Goal: Task Accomplishment & Management: Manage account settings

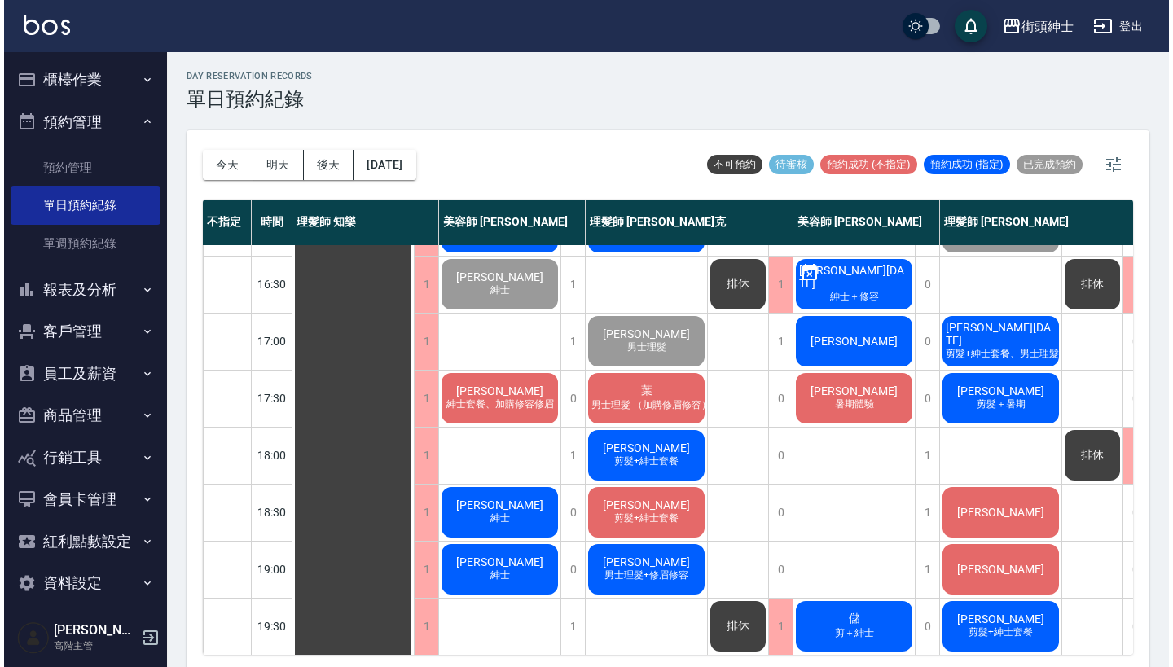
scroll to position [622, 0]
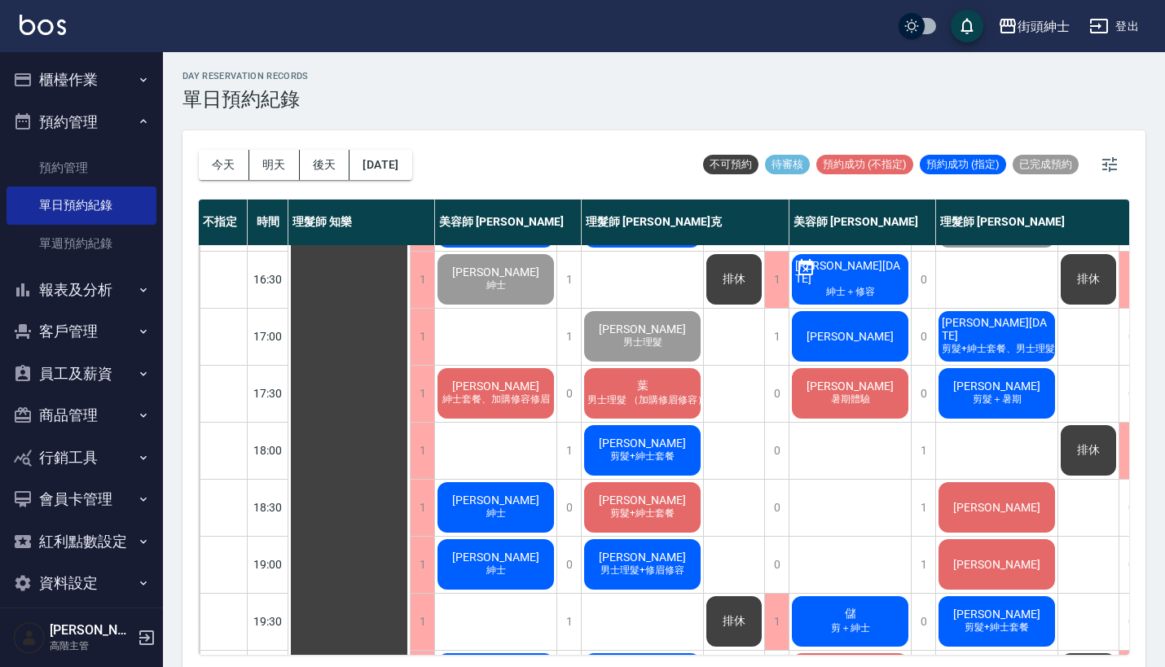
click at [840, 330] on span "[PERSON_NAME]" at bounding box center [850, 336] width 94 height 13
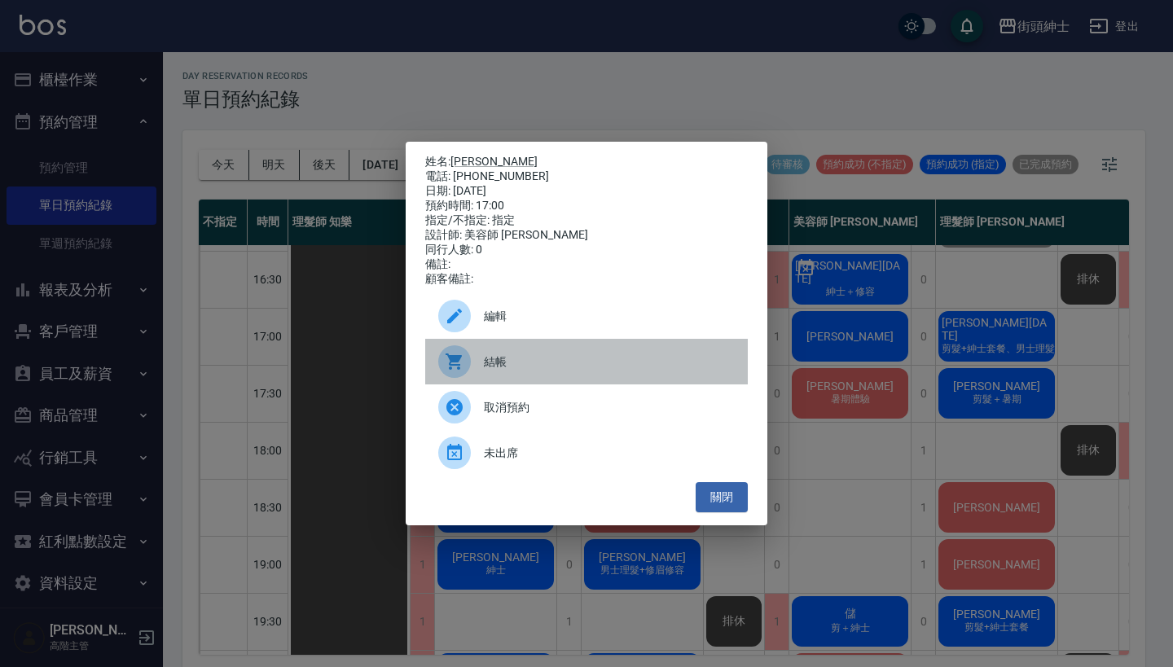
click at [563, 364] on span "結帳" at bounding box center [609, 362] width 251 height 17
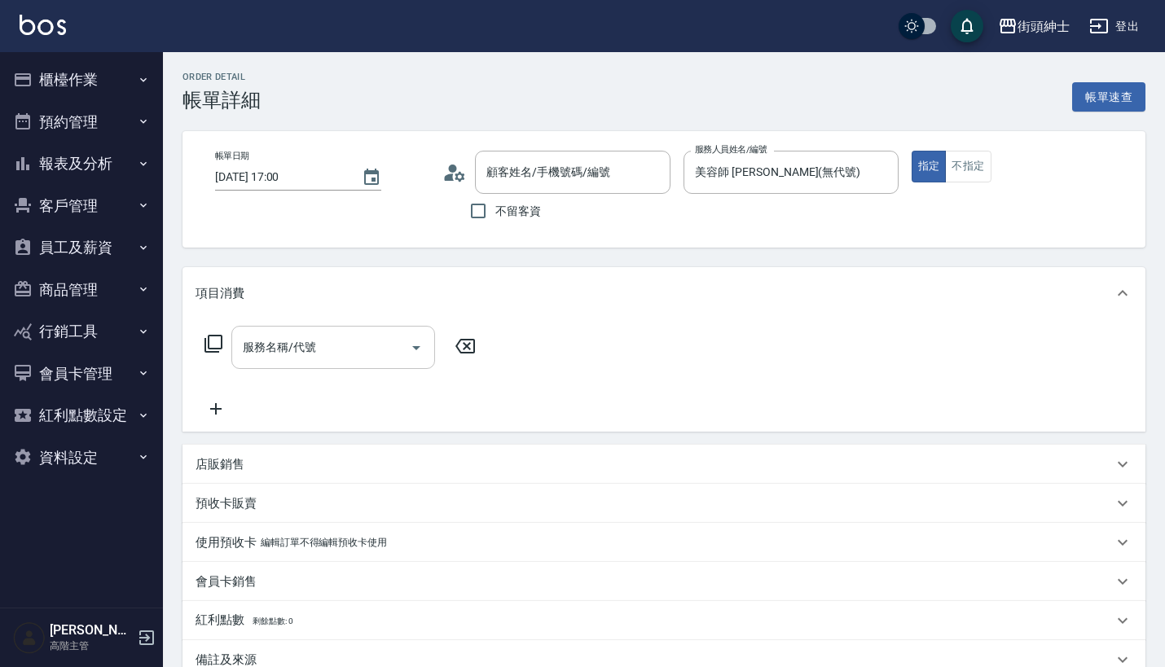
type input "2025/09/13 17:00"
type input "美容師 [PERSON_NAME](無代號)"
click at [319, 345] on input "服務名稱/代號" at bounding box center [321, 347] width 165 height 29
type input "李俊廷/0912282411/null"
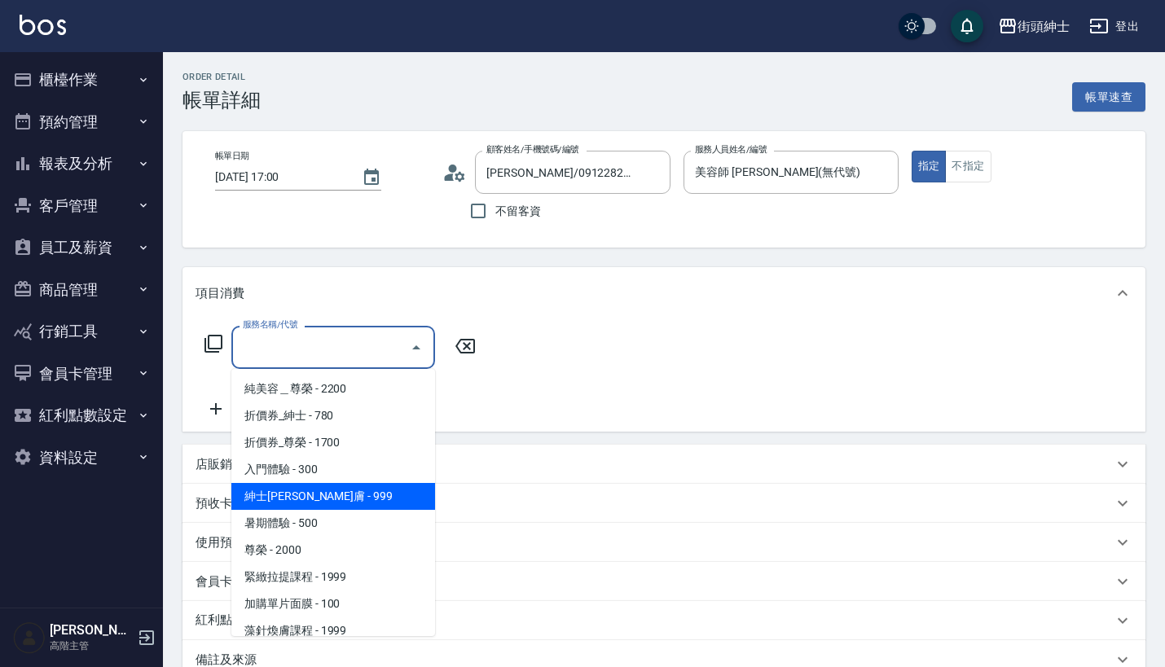
scroll to position [72, 0]
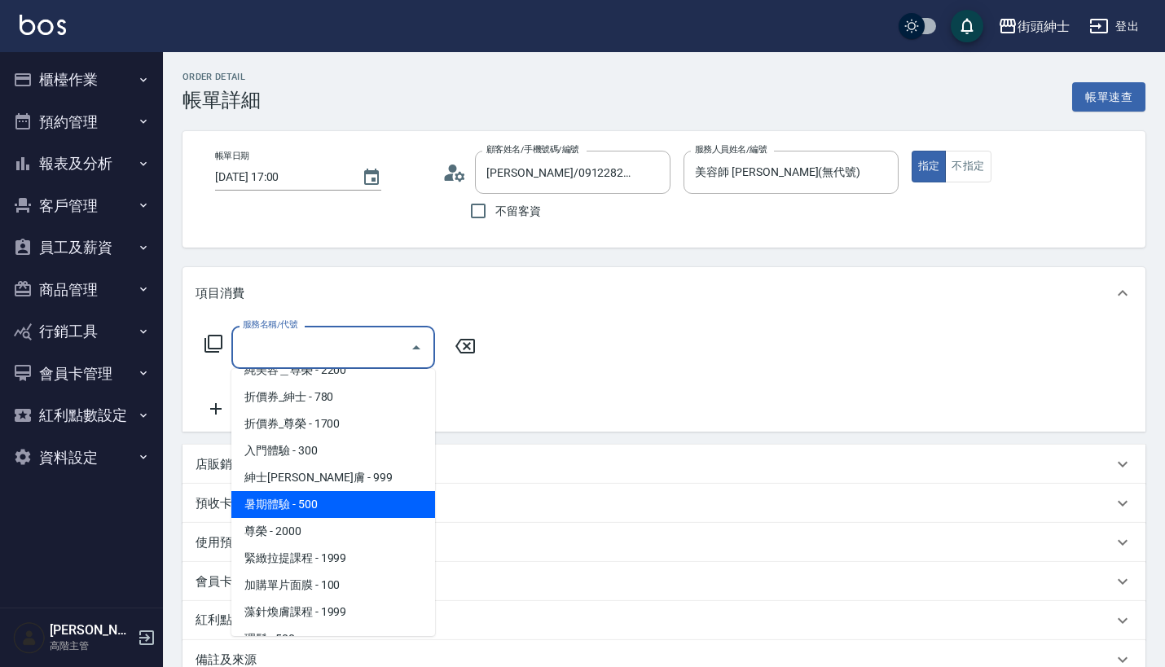
click at [343, 505] on span "暑期體驗 - 500" at bounding box center [333, 504] width 204 height 27
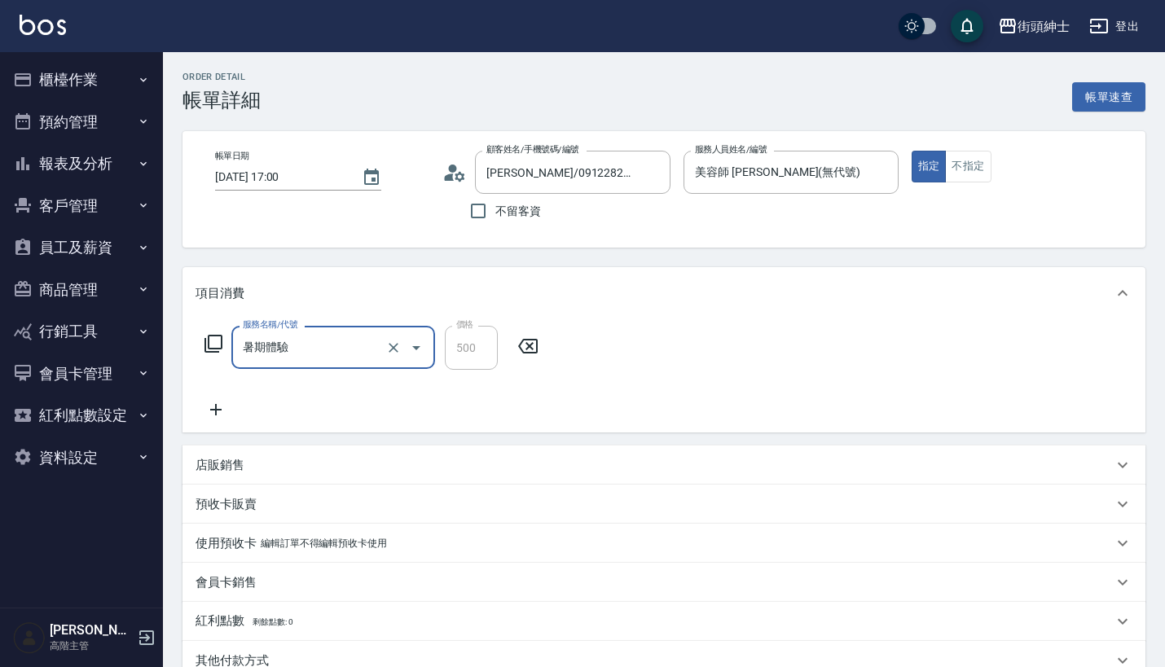
type input "暑期體驗"
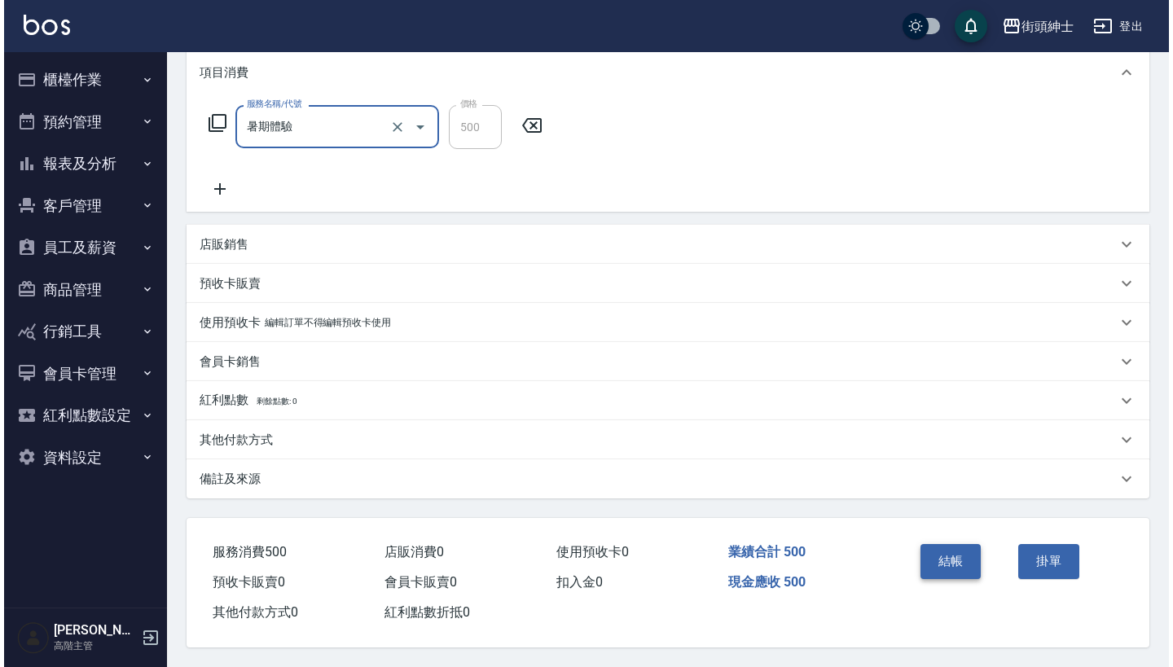
scroll to position [228, 0]
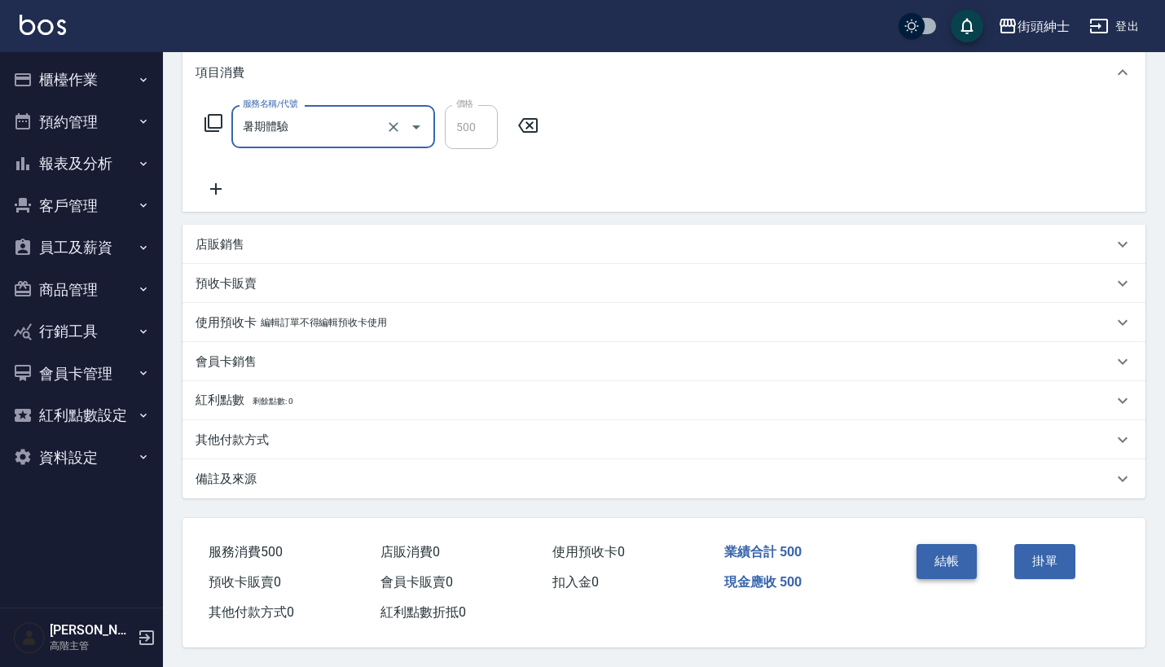
click at [938, 551] on button "結帳" at bounding box center [946, 561] width 61 height 34
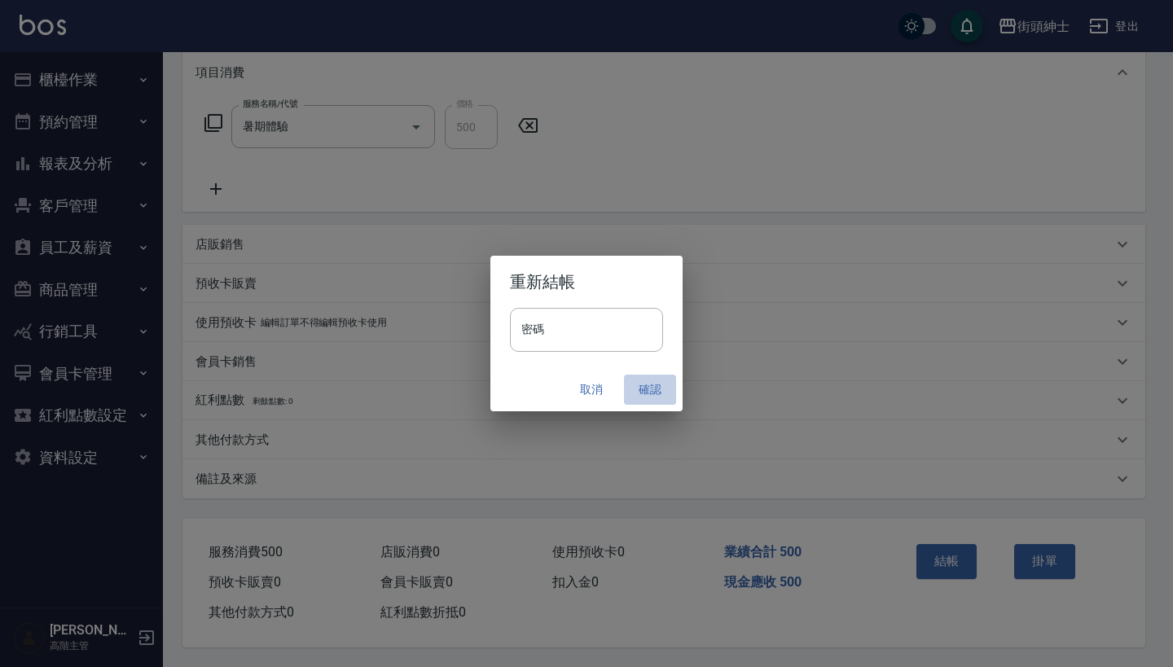
click at [654, 391] on button "確認" at bounding box center [650, 390] width 52 height 30
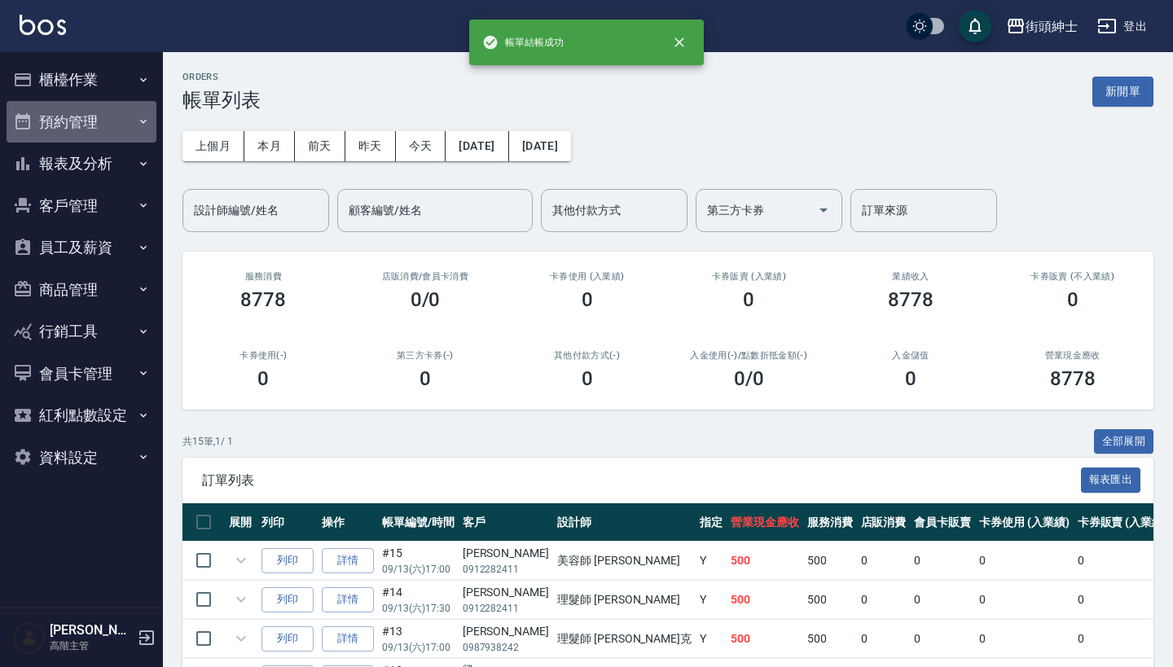
click at [128, 123] on button "預約管理" at bounding box center [82, 122] width 150 height 42
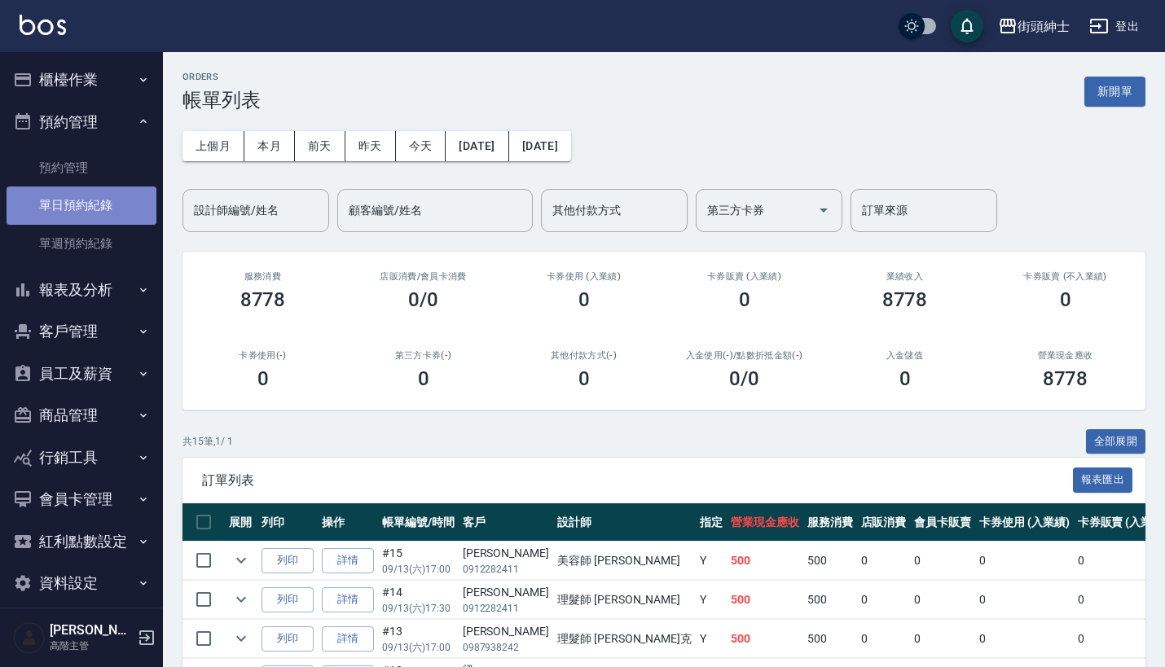
click at [121, 196] on link "單日預約紀錄" at bounding box center [82, 205] width 150 height 37
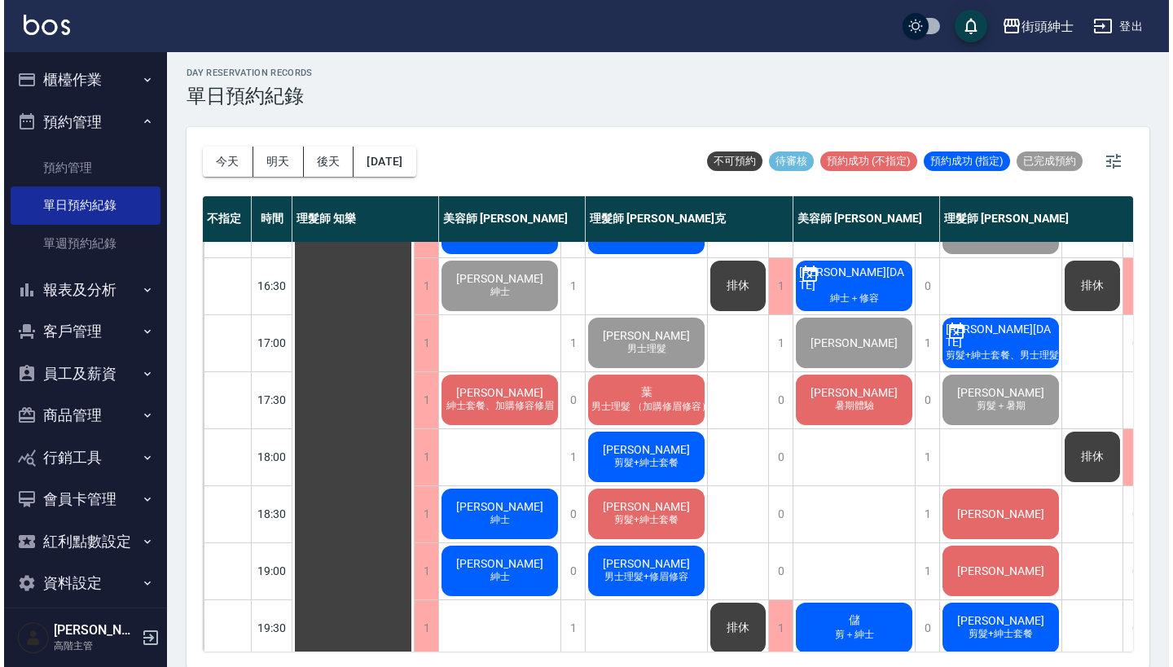
scroll to position [603, 0]
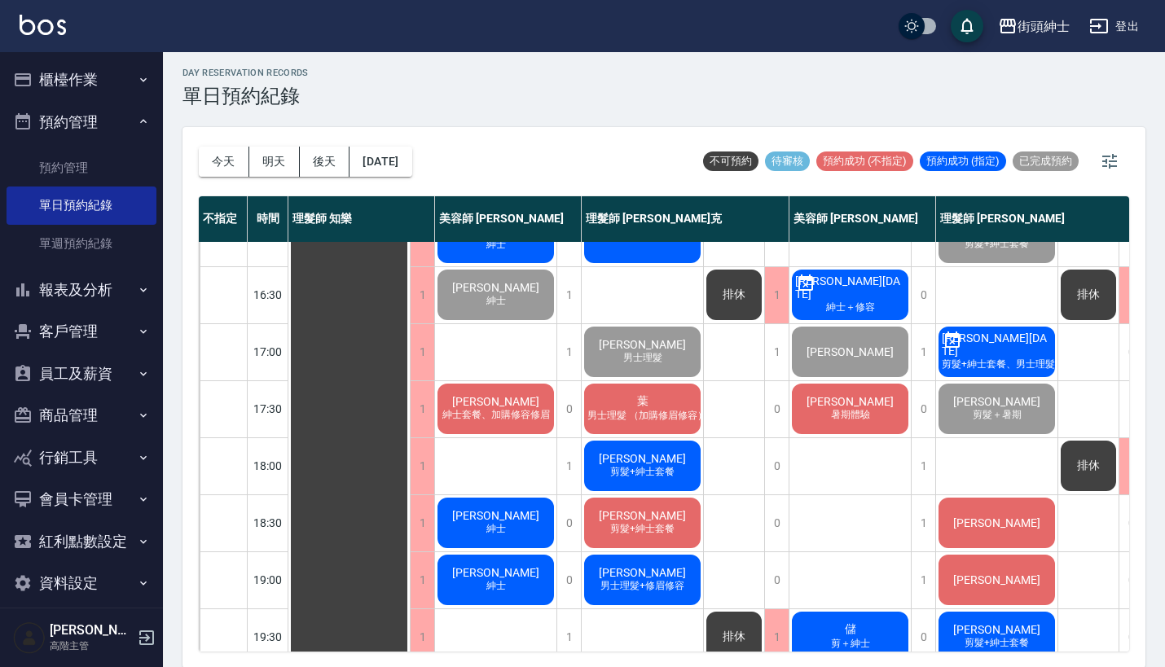
click at [845, 420] on span "暑期體驗" at bounding box center [851, 415] width 46 height 14
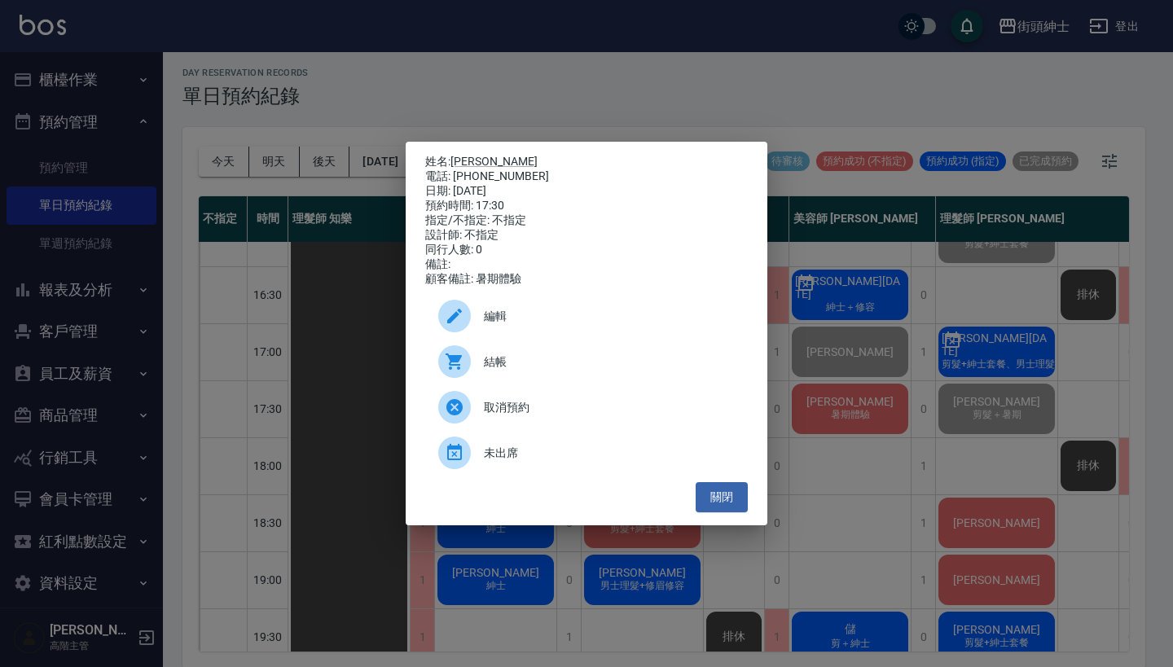
click at [511, 380] on div "結帳" at bounding box center [586, 362] width 323 height 46
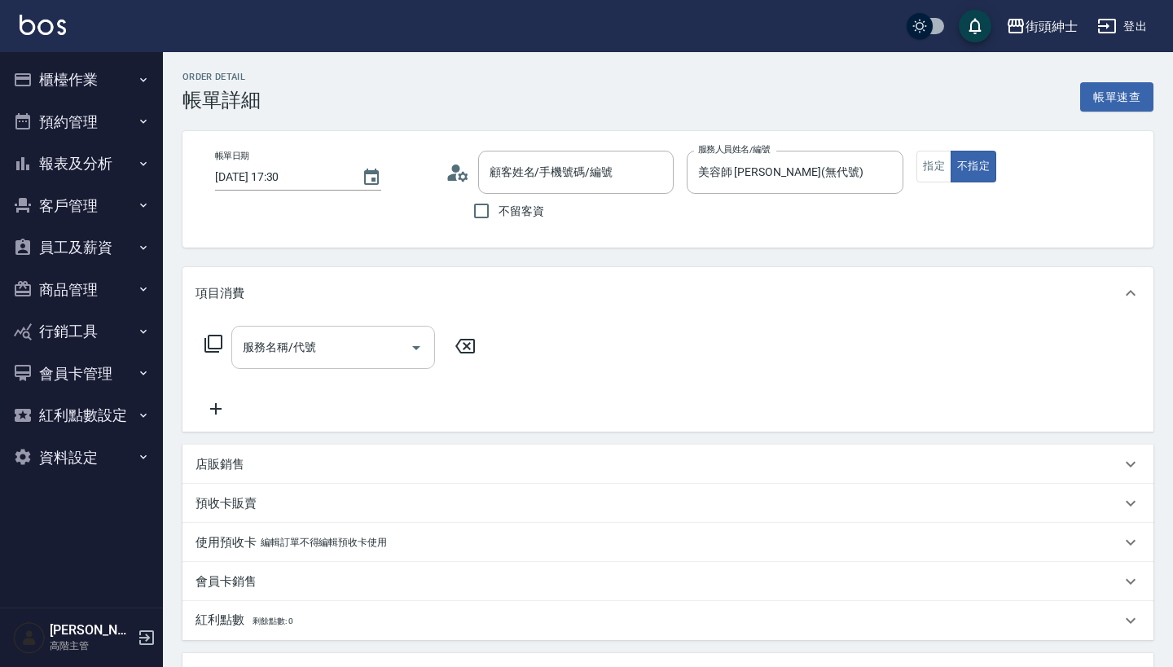
type input "[PERSON_NAME]/0978517781/null"
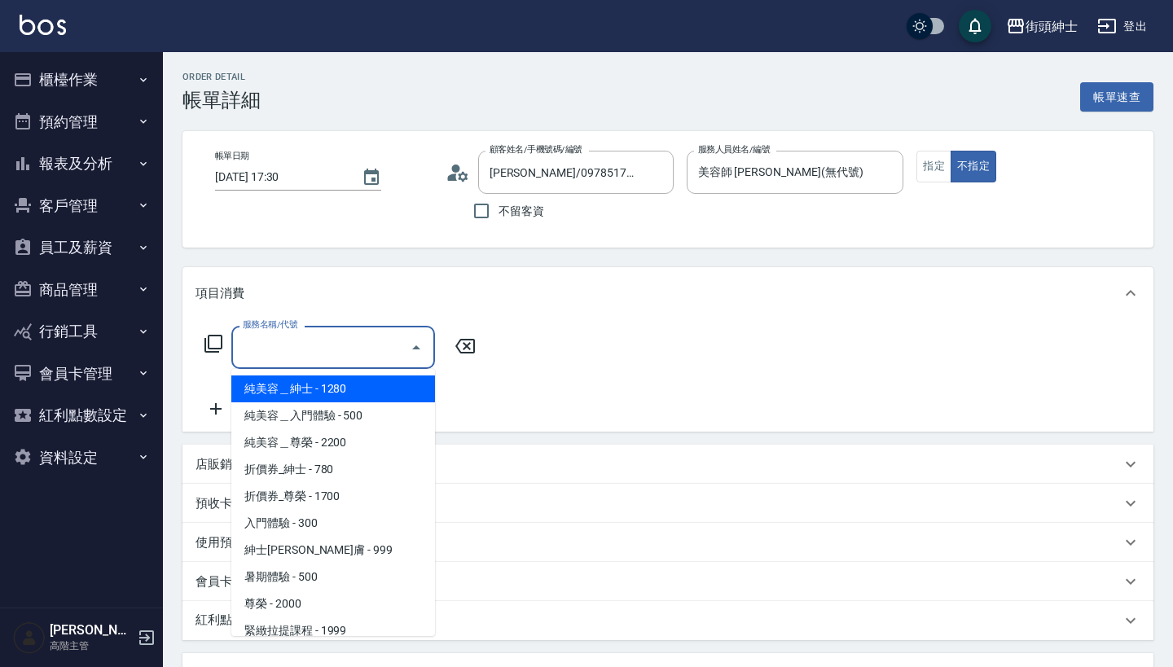
click at [306, 337] on input "服務名稱/代號" at bounding box center [321, 347] width 165 height 29
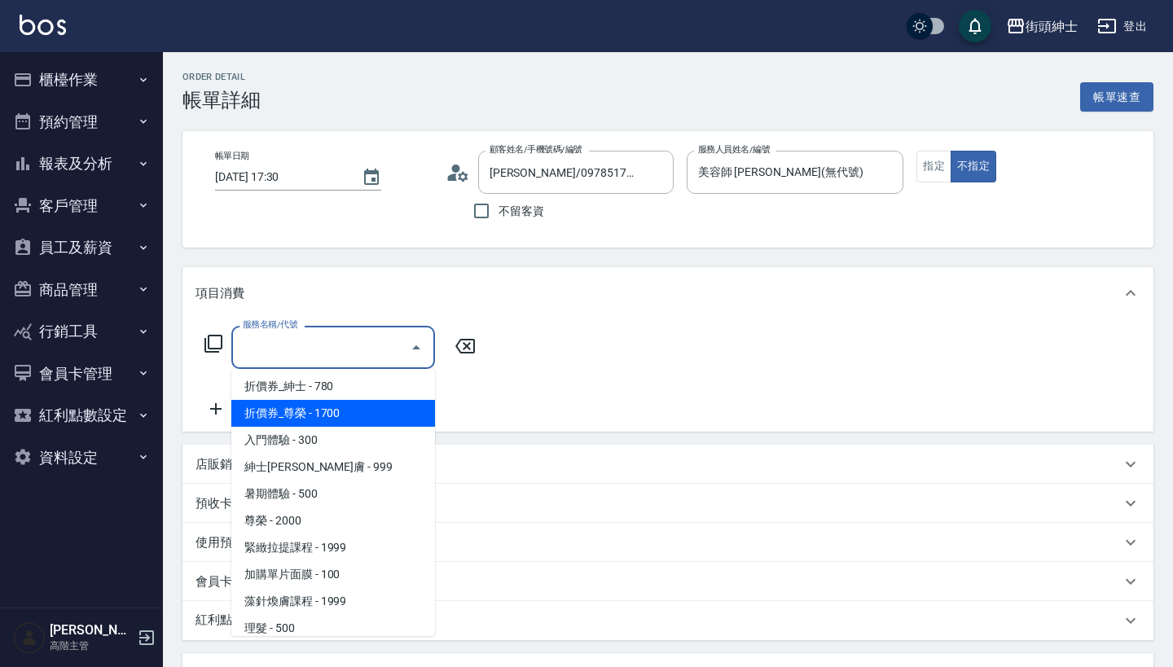
scroll to position [81, 0]
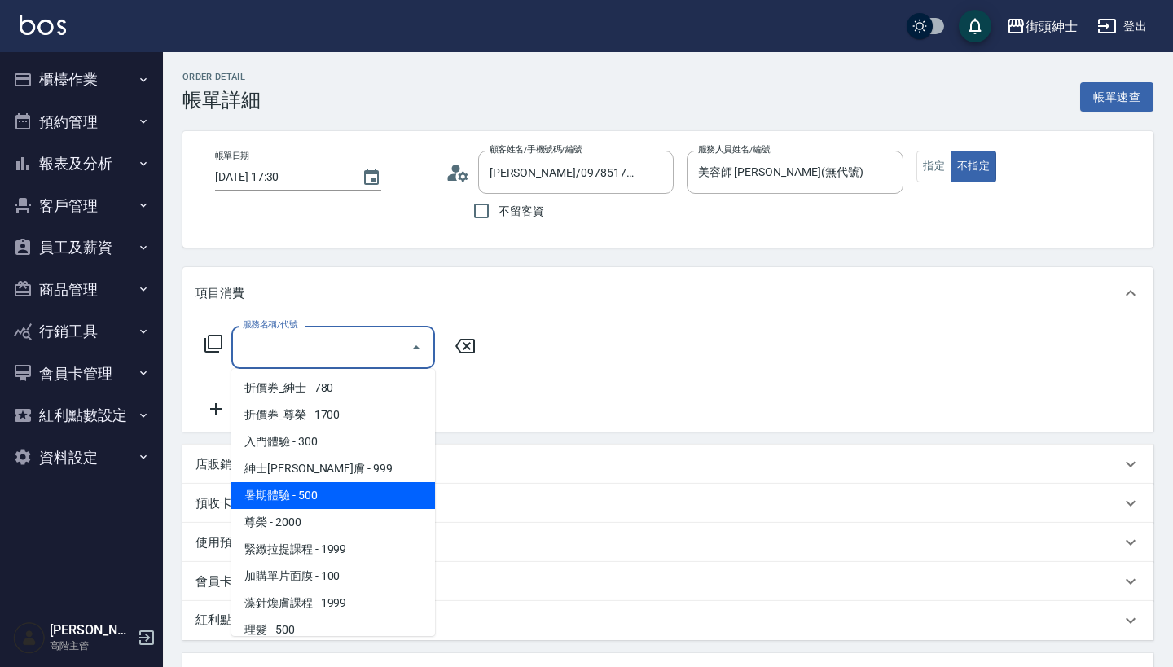
click at [373, 499] on span "暑期體驗 - 500" at bounding box center [333, 495] width 204 height 27
type input "暑期體驗"
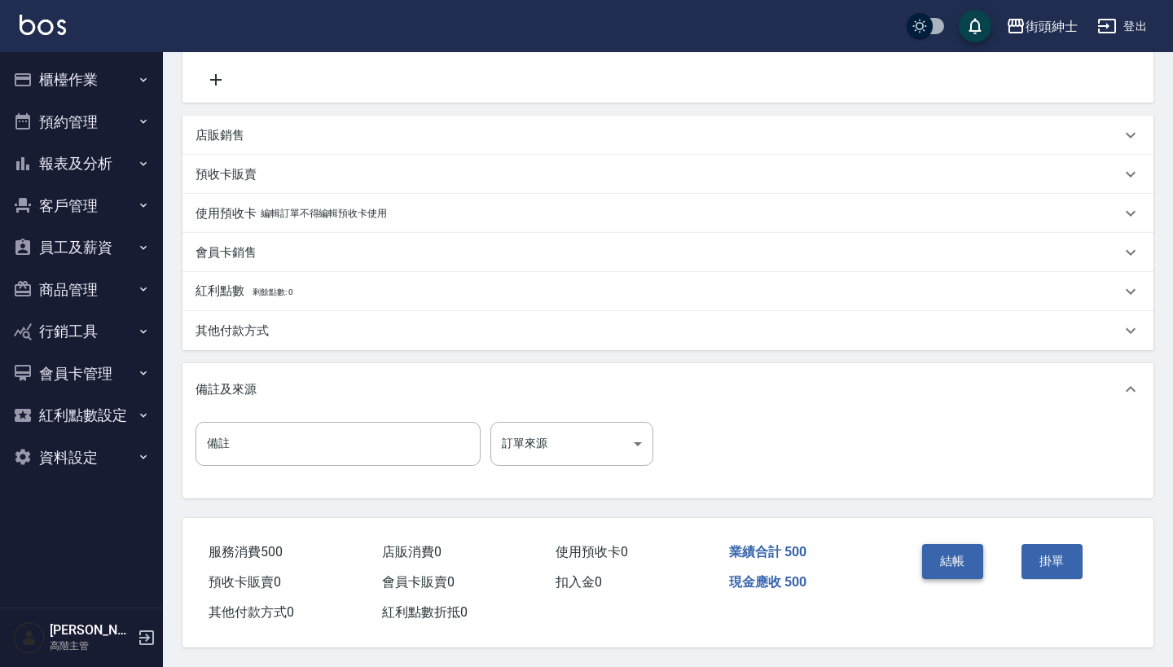
scroll to position [337, 0]
click at [934, 556] on button "結帳" at bounding box center [952, 561] width 61 height 34
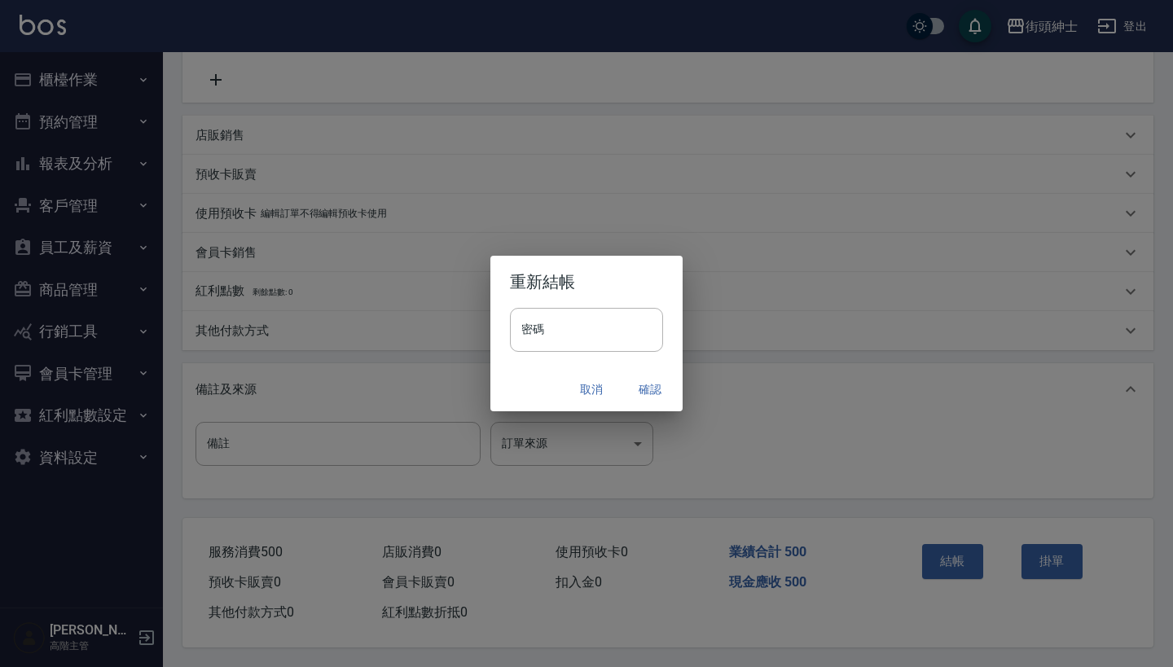
click at [656, 393] on button "確認" at bounding box center [650, 390] width 52 height 30
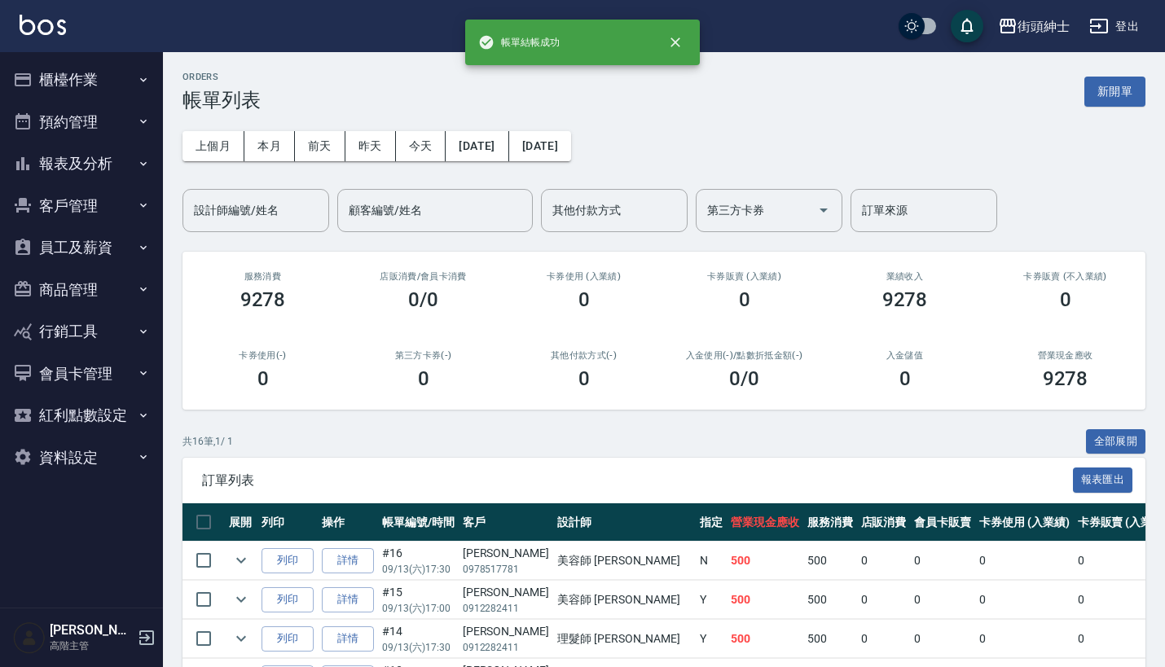
click at [113, 123] on button "預約管理" at bounding box center [82, 122] width 150 height 42
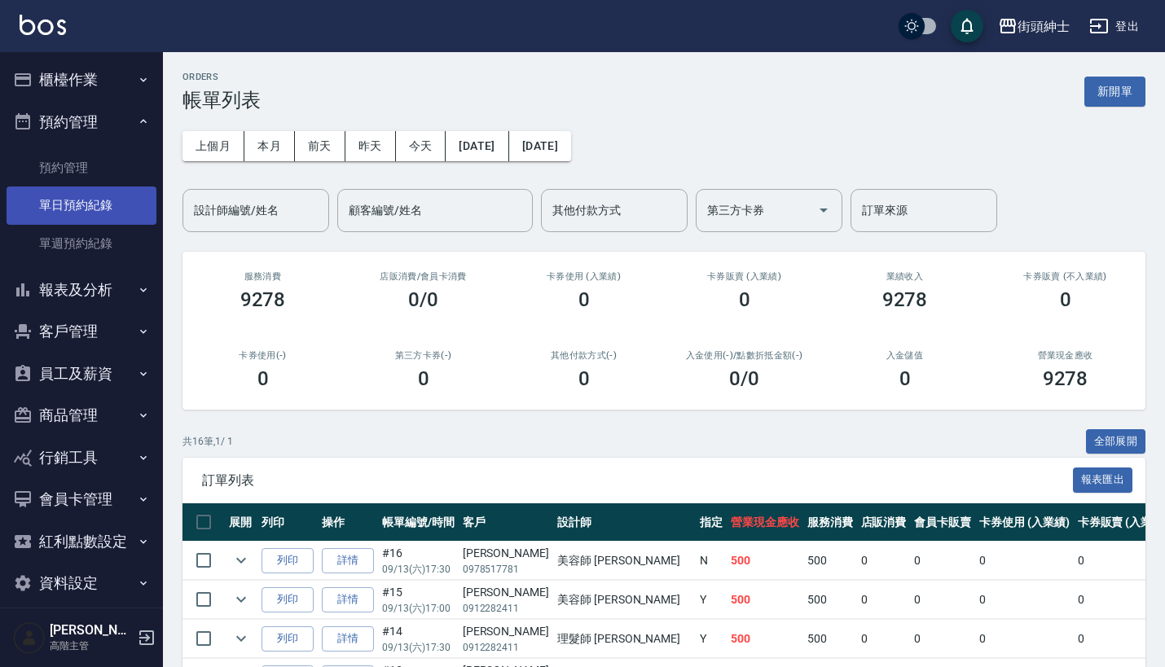
click at [103, 206] on link "單日預約紀錄" at bounding box center [82, 205] width 150 height 37
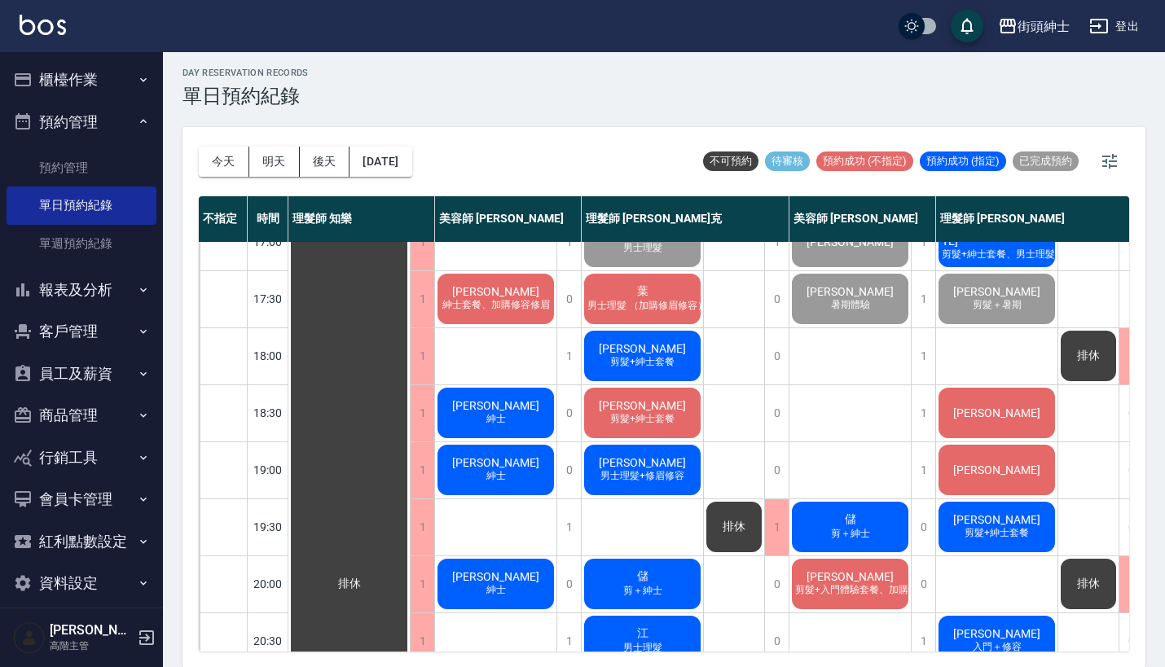
scroll to position [647, 0]
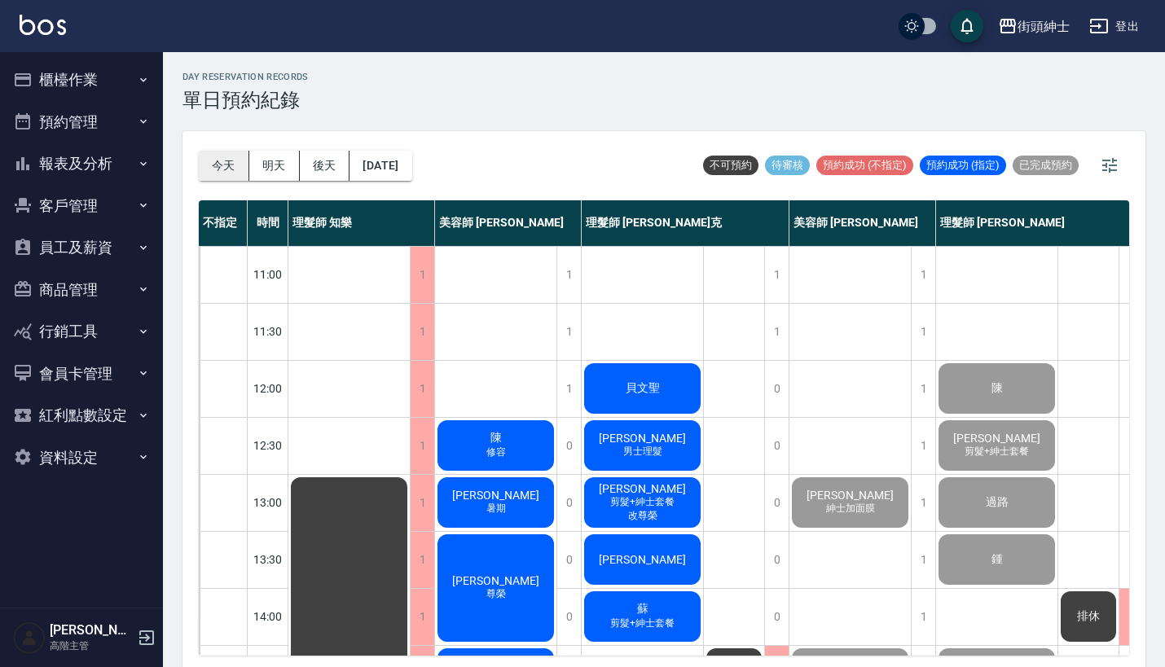
scroll to position [4, 0]
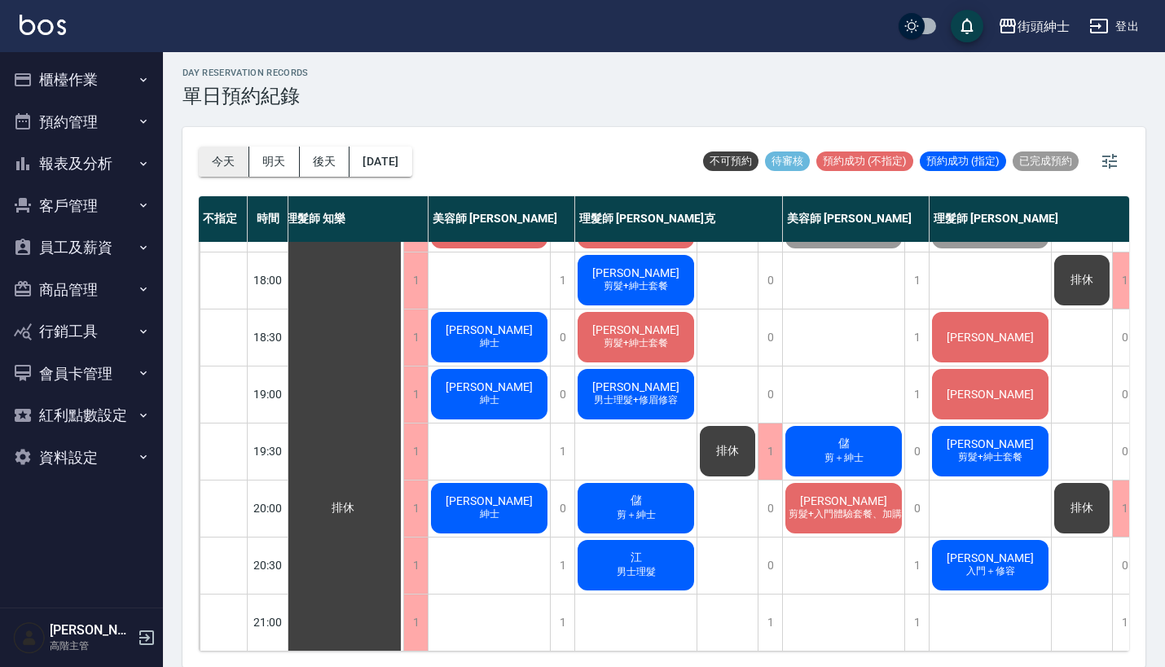
click at [220, 164] on button "今天" at bounding box center [224, 162] width 51 height 30
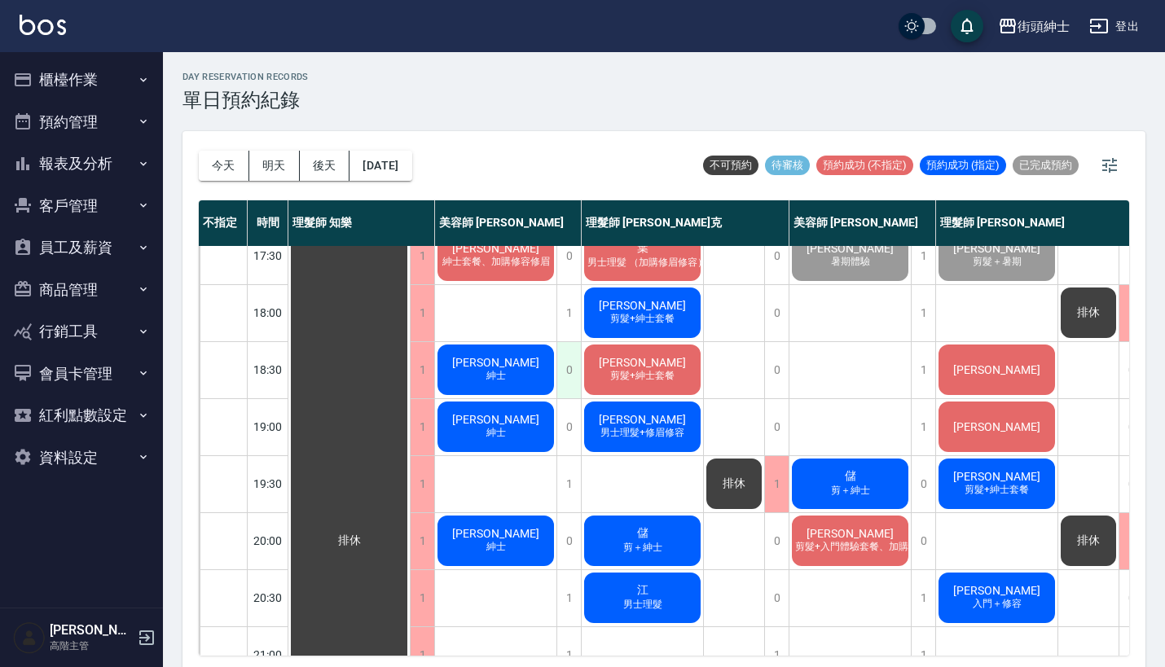
scroll to position [768, 0]
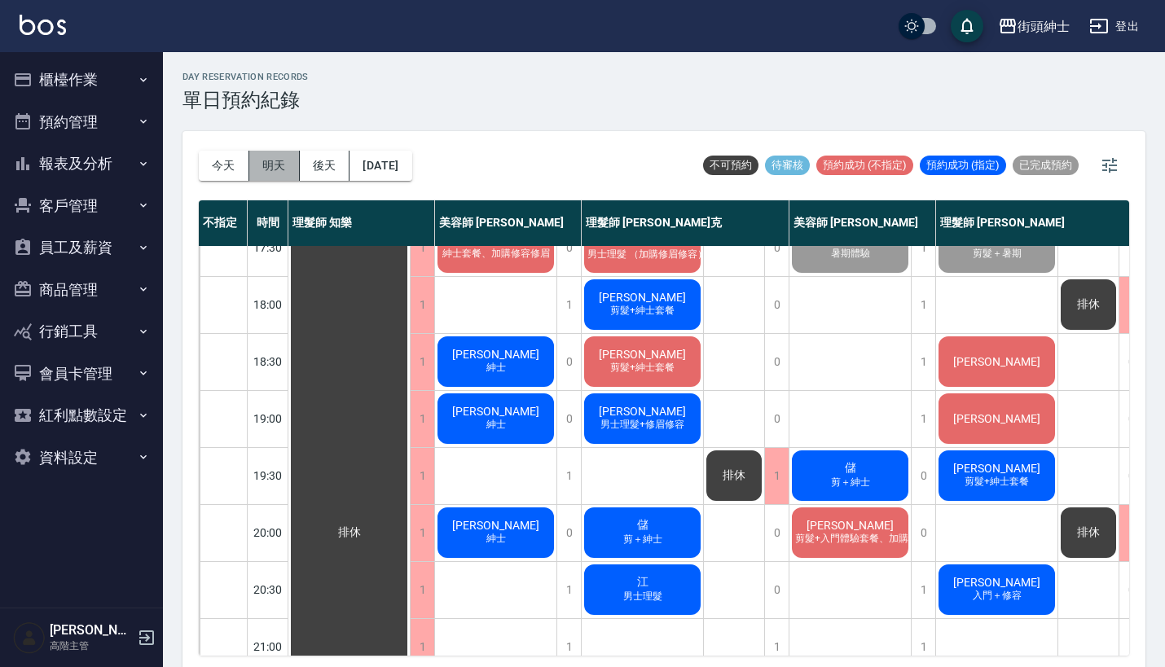
click at [271, 171] on button "明天" at bounding box center [274, 166] width 51 height 30
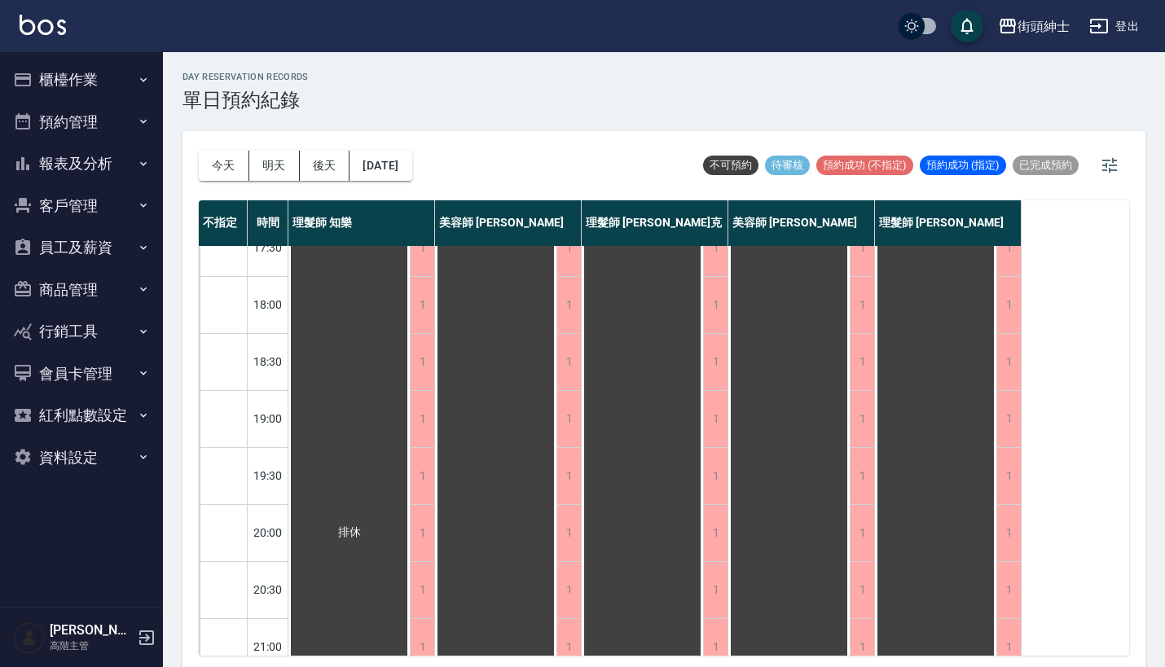
scroll to position [288, 0]
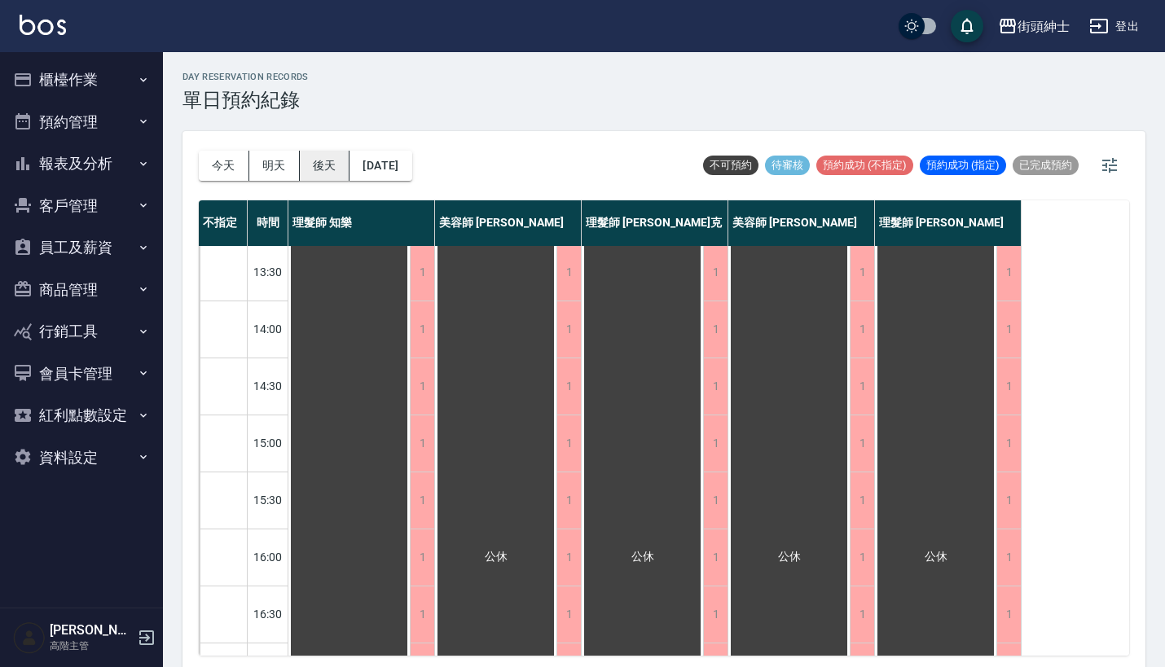
click at [326, 175] on button "後天" at bounding box center [325, 166] width 51 height 30
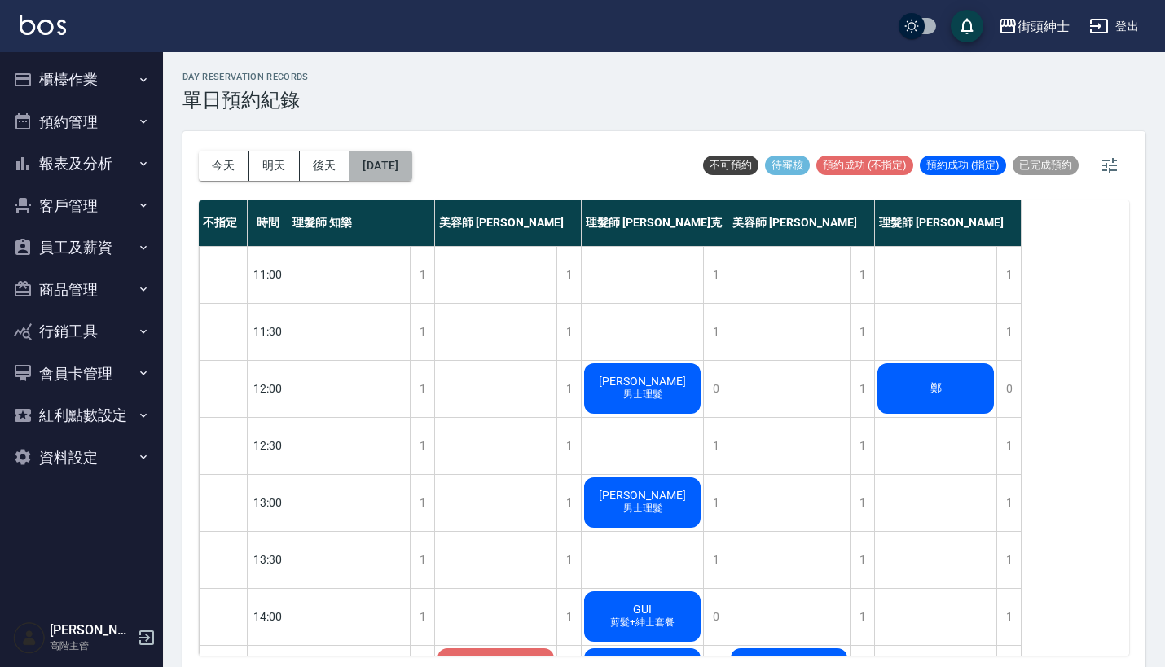
click at [411, 179] on button "2025/09/15" at bounding box center [380, 166] width 62 height 30
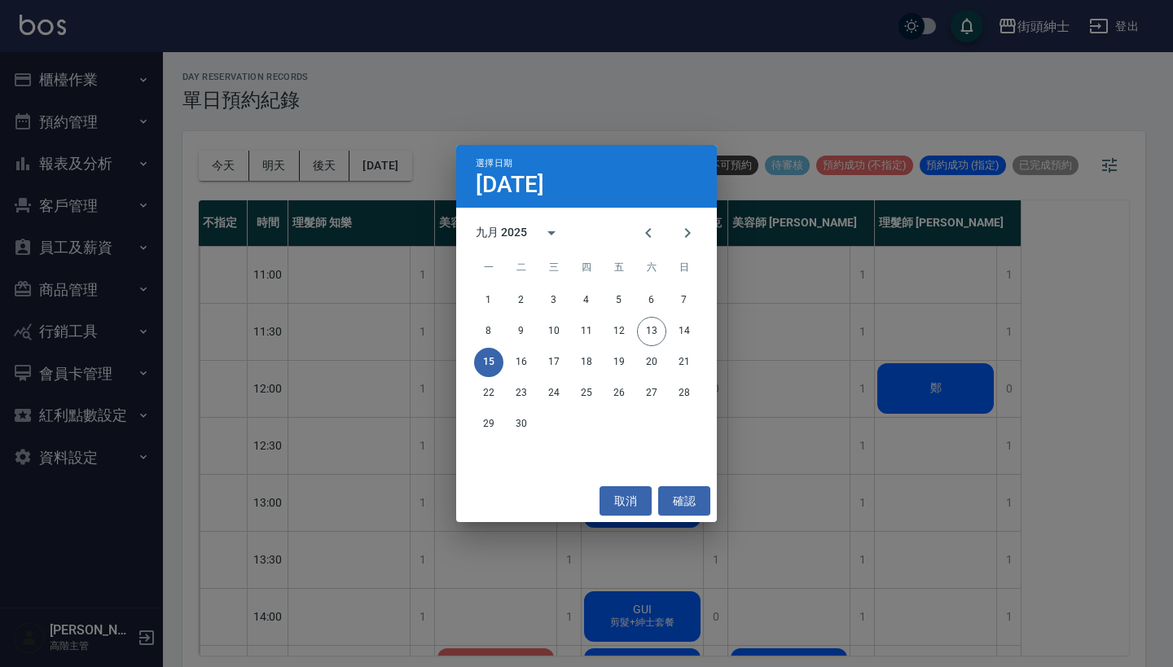
click at [772, 477] on div "選擇日期 9月15日 九月 2025 一 二 三 四 五 六 日 1 2 3 4 5 6 7 8 9 10 11 12 13 14 15 16 17 18 1…" at bounding box center [586, 333] width 1173 height 667
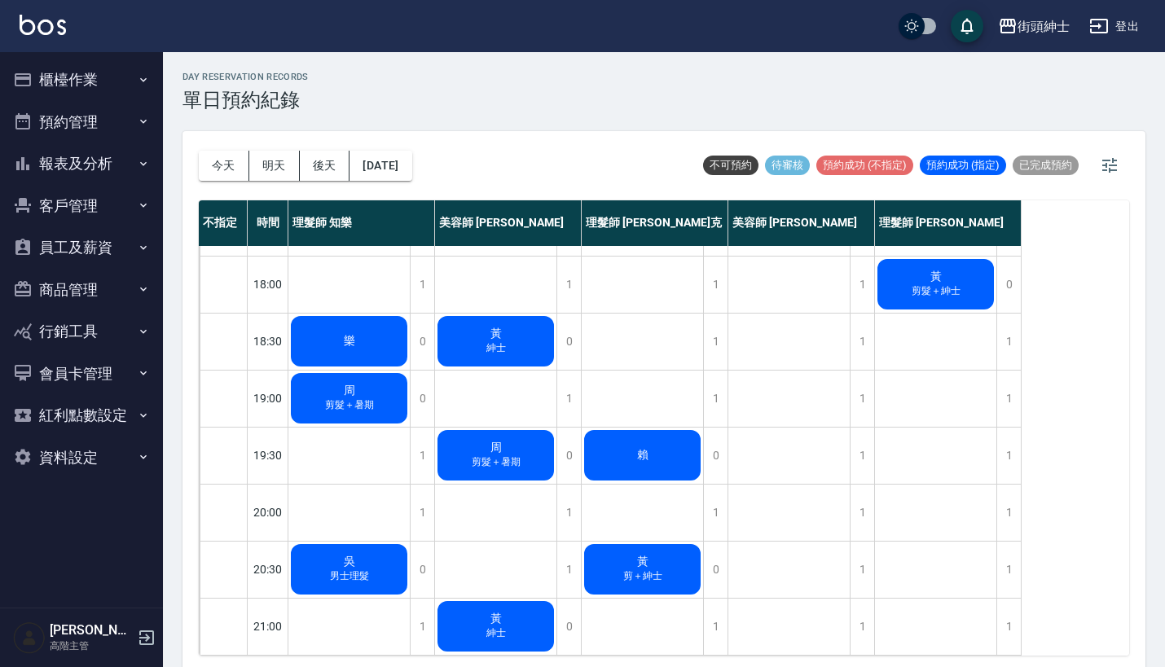
scroll to position [802, 0]
click at [231, 170] on button "今天" at bounding box center [224, 166] width 51 height 30
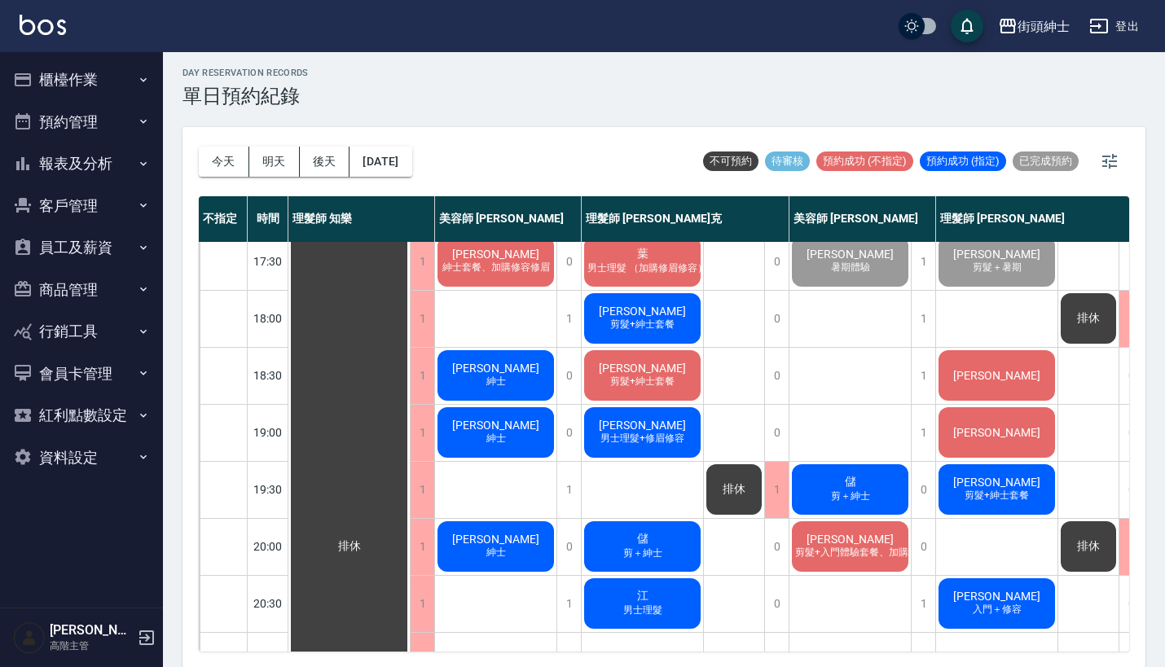
scroll to position [749, 0]
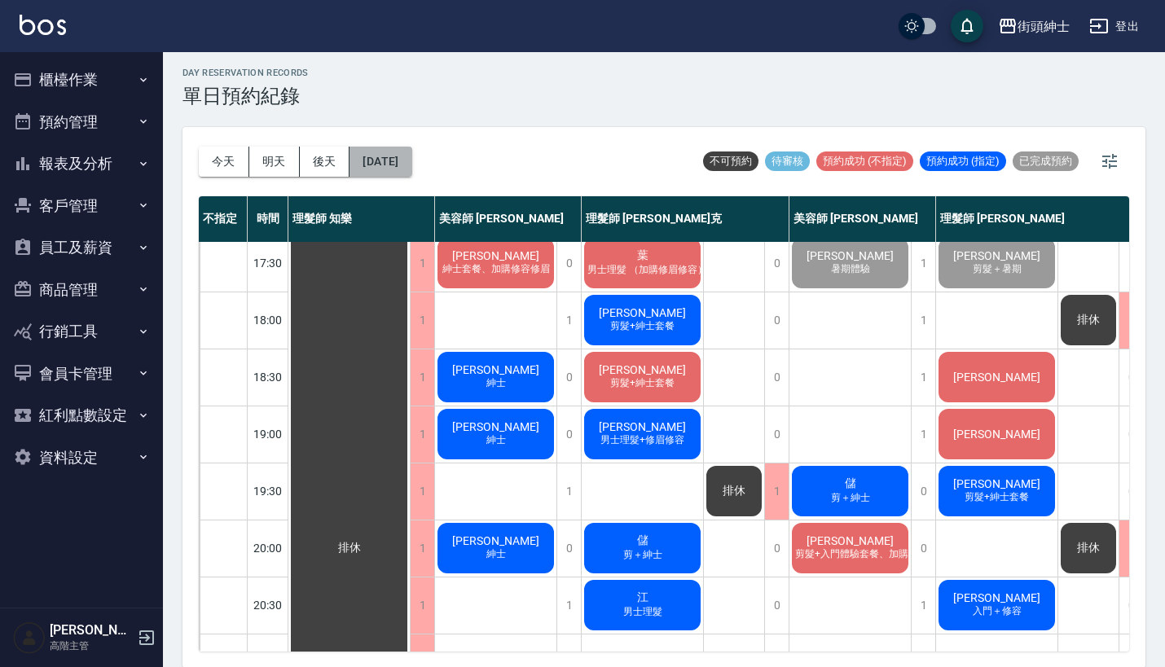
click at [406, 160] on button "2025/09/13" at bounding box center [380, 162] width 62 height 30
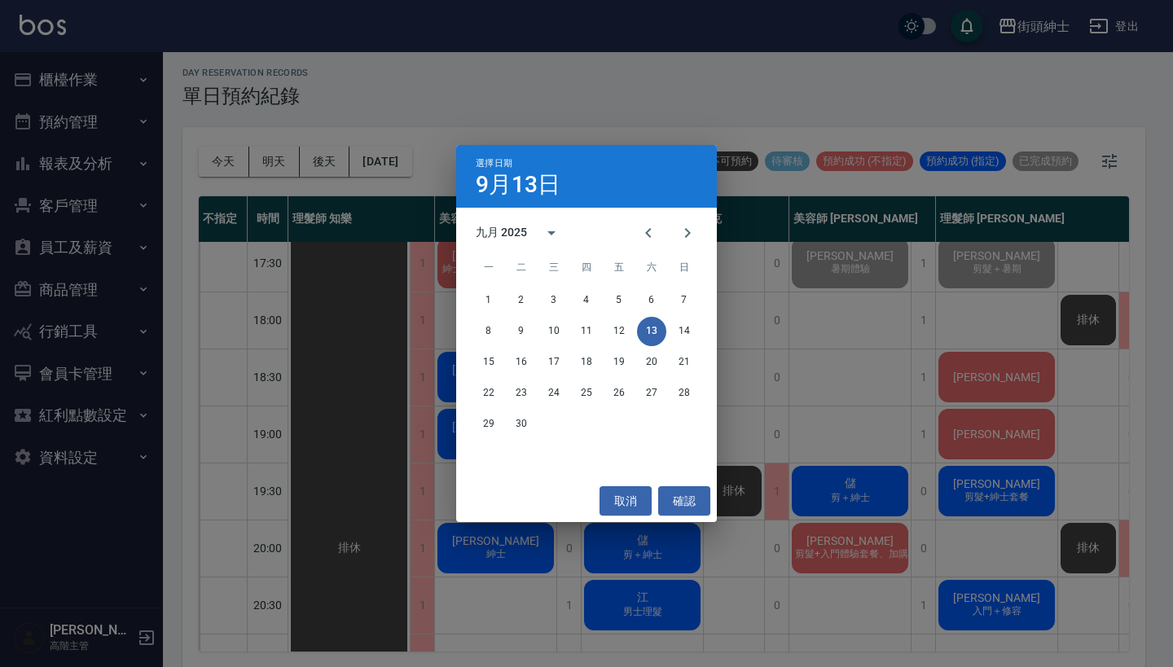
click at [934, 373] on div "選擇日期 9月13日 九月 2025 一 二 三 四 五 六 日 1 2 3 4 5 6 7 8 9 10 11 12 13 14 15 16 17 18 1…" at bounding box center [586, 333] width 1173 height 667
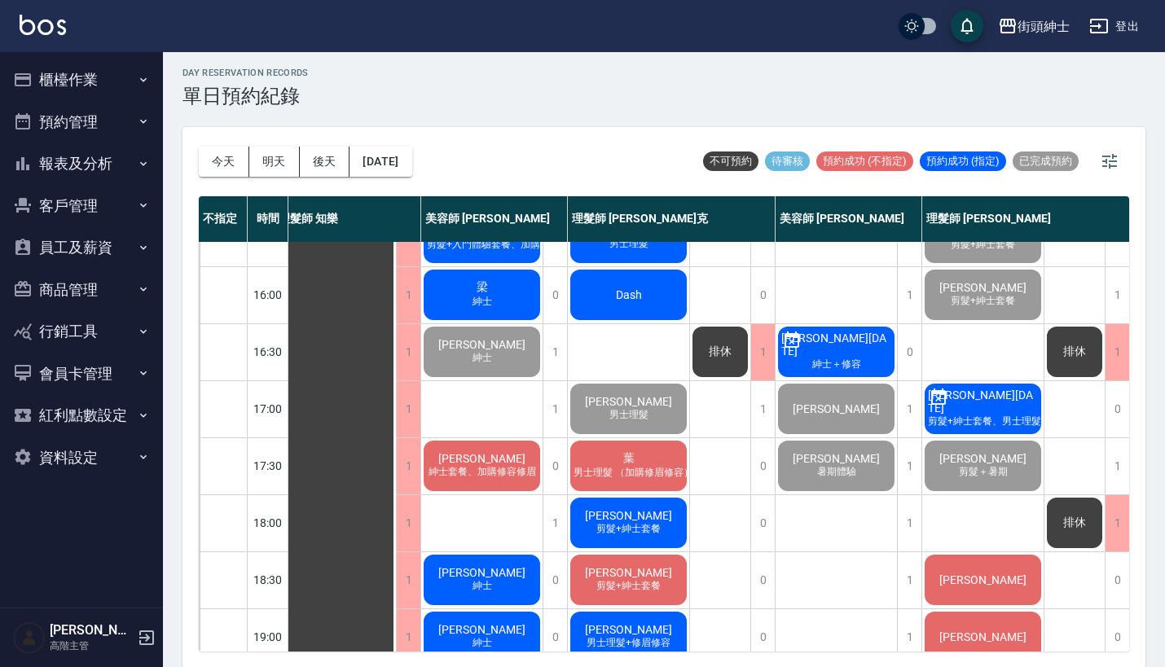
scroll to position [560, 14]
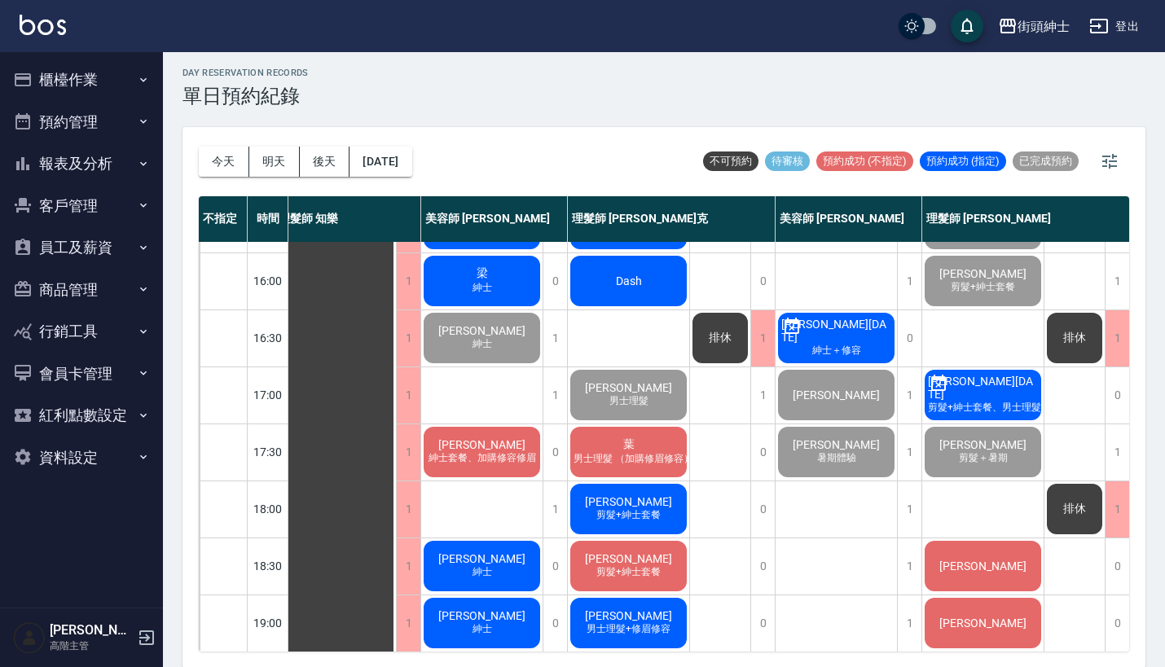
click at [736, 314] on div "排休" at bounding box center [720, 337] width 60 height 55
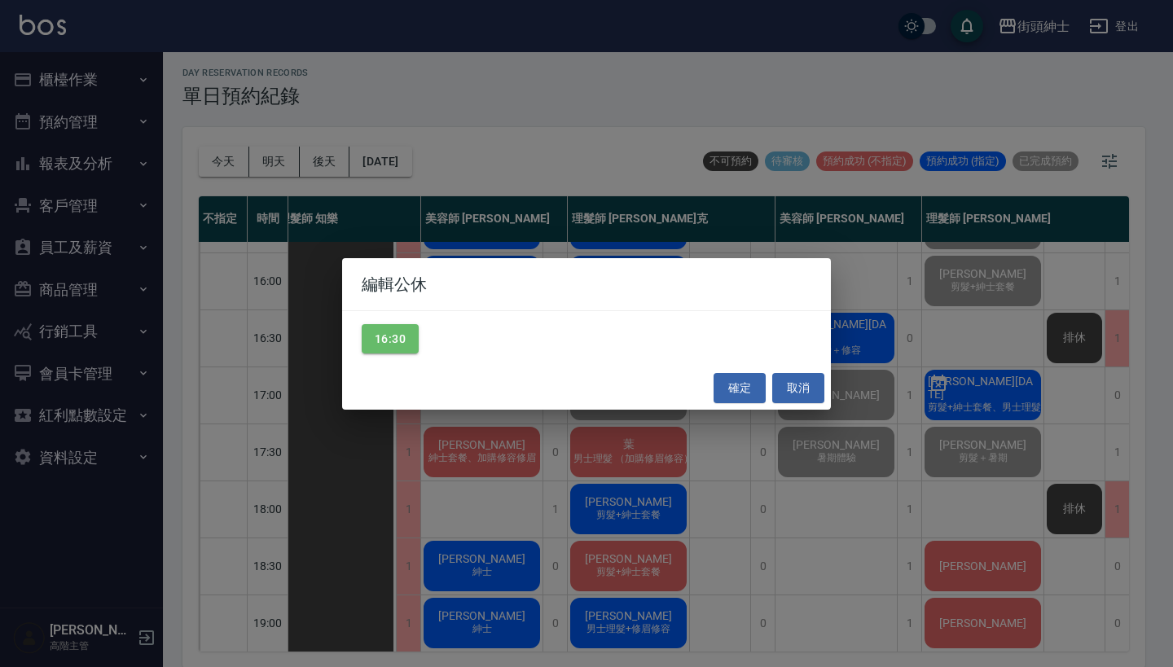
click at [736, 314] on div "16:30" at bounding box center [586, 339] width 489 height 56
click at [708, 50] on div "編輯公休 16:30 確定 取消" at bounding box center [586, 333] width 1173 height 667
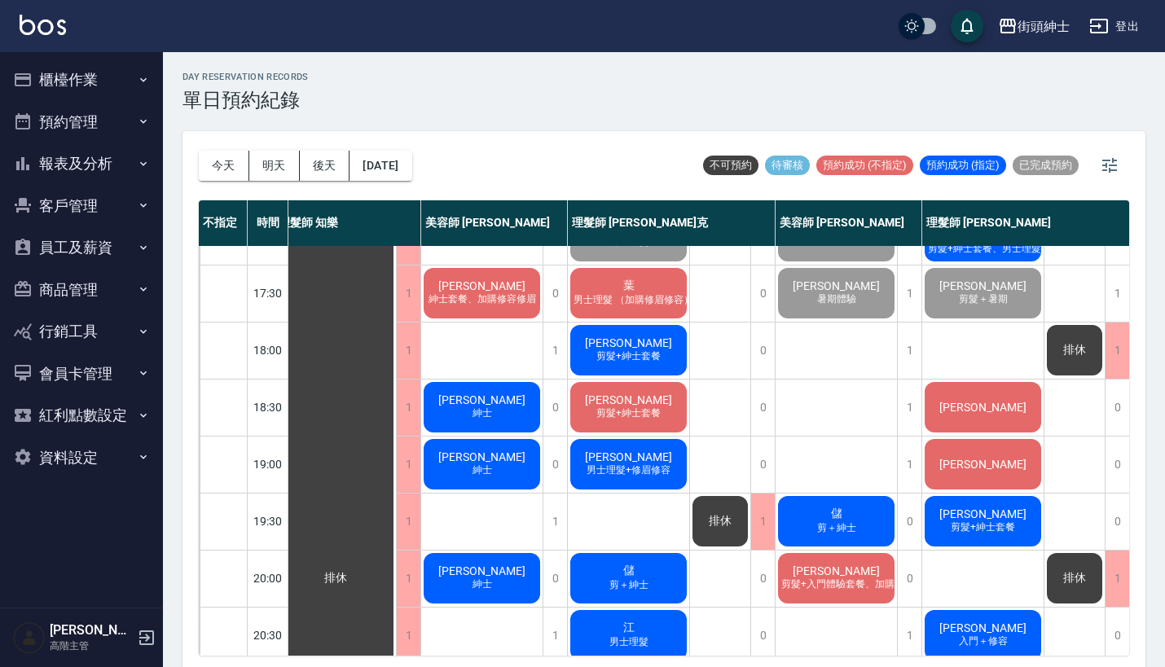
scroll to position [780, 14]
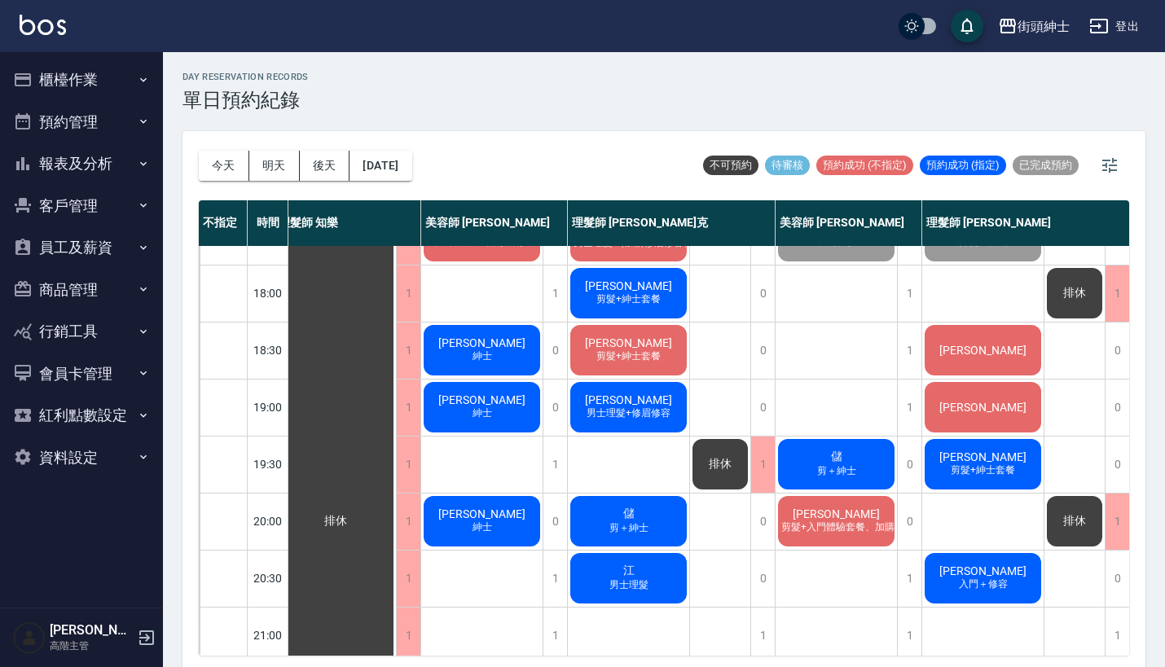
click at [984, 350] on span "[PERSON_NAME]" at bounding box center [983, 350] width 94 height 13
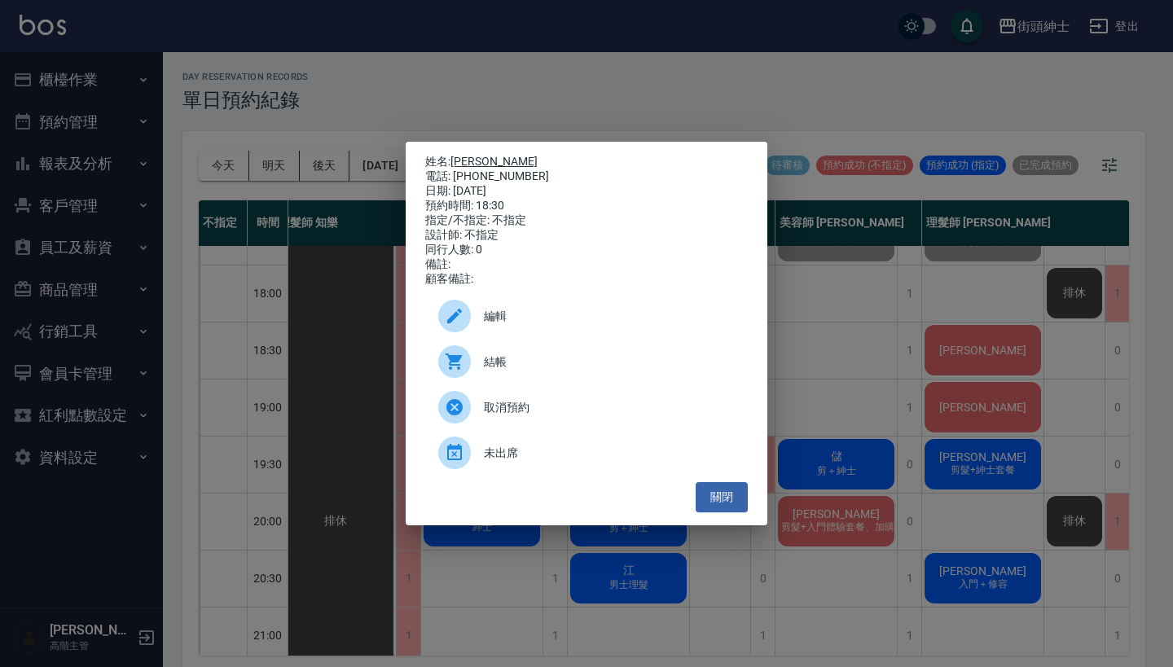
click at [467, 155] on link "[PERSON_NAME]" at bounding box center [493, 161] width 87 height 13
click at [877, 292] on div "姓名: 王致翔 電話: 0909778372 日期: 2025/09/13 預約時間: 18:30 指定/不指定: 不指定 設計師: 不指定 同行人數: 0 …" at bounding box center [586, 333] width 1173 height 667
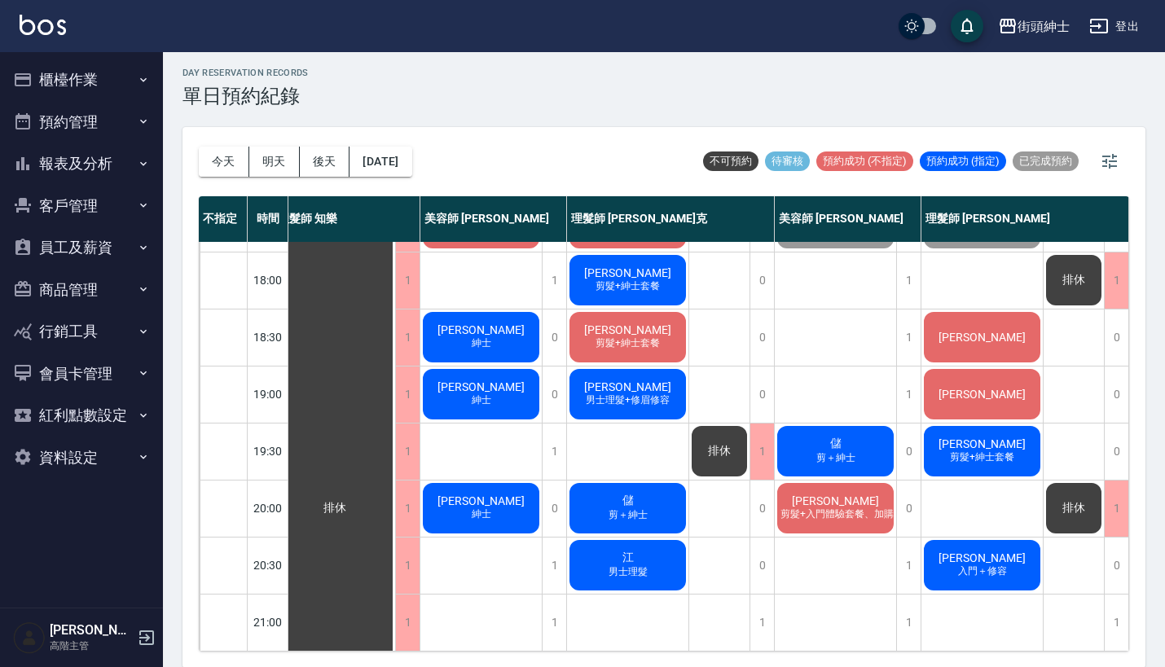
scroll to position [802, 17]
click at [969, 371] on div "盧" at bounding box center [981, 394] width 121 height 55
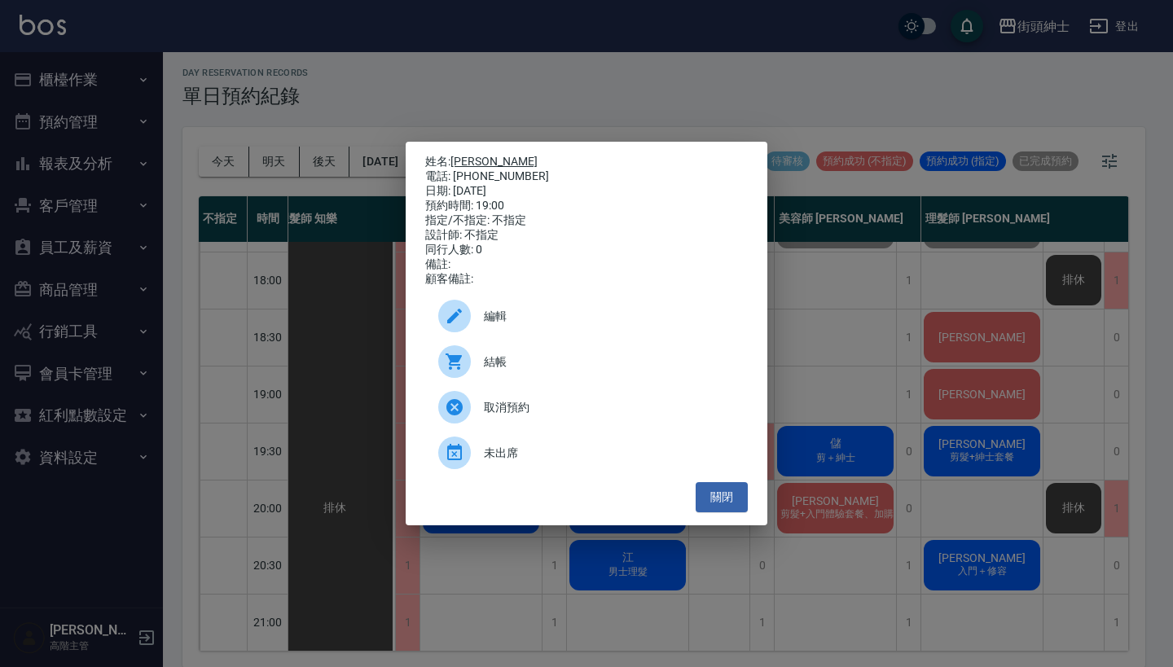
click at [459, 156] on link "盧" at bounding box center [493, 161] width 87 height 13
click at [604, 91] on div "姓名: 盧 電話: 0905656160 日期: 2025/09/13 預約時間: 19:00 指定/不指定: 不指定 設計師: 不指定 同行人數: 0 備註…" at bounding box center [586, 333] width 1173 height 667
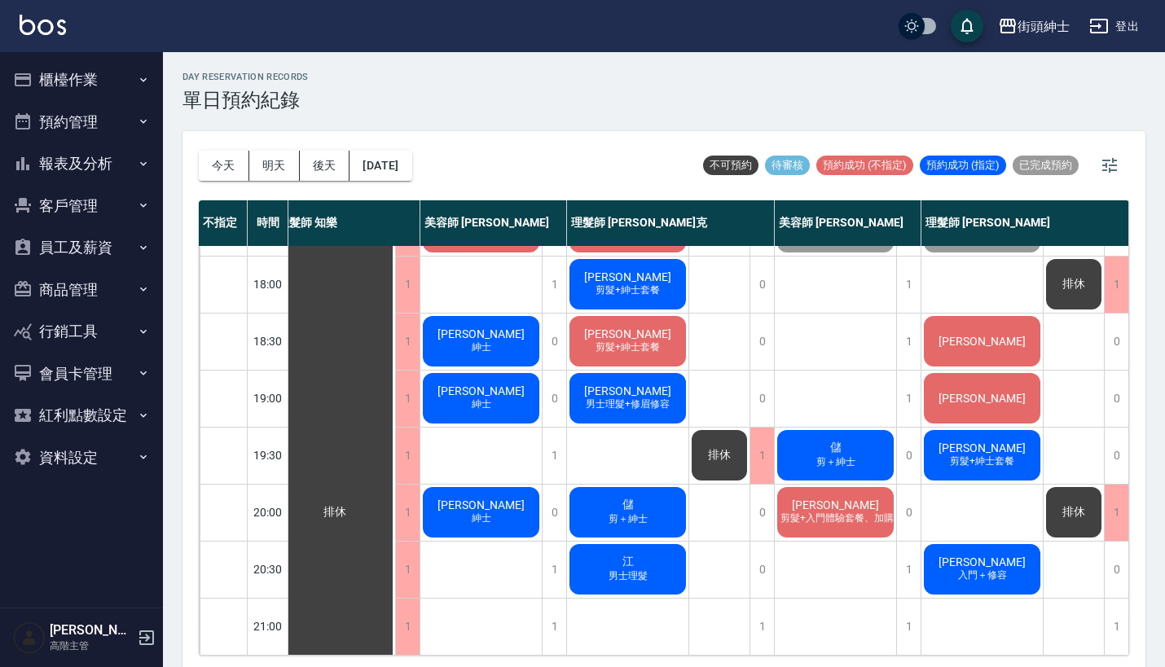
scroll to position [802, 15]
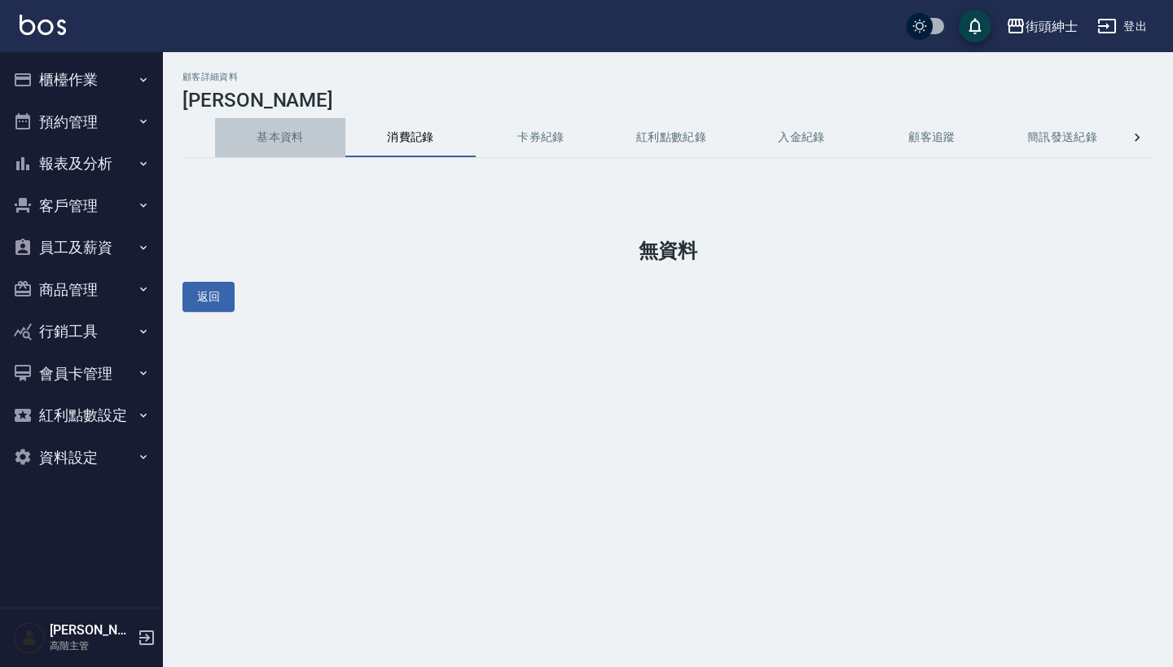
click at [296, 130] on button "基本資料" at bounding box center [280, 137] width 130 height 39
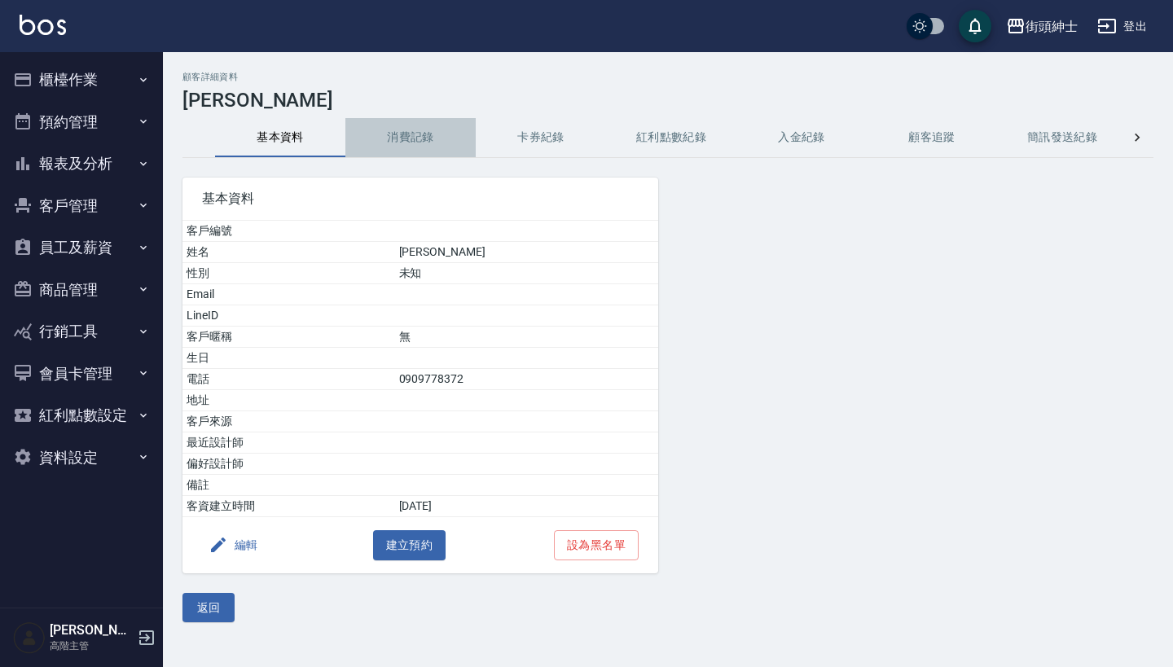
click at [430, 129] on button "消費記錄" at bounding box center [410, 137] width 130 height 39
